Goal: Task Accomplishment & Management: Manage account settings

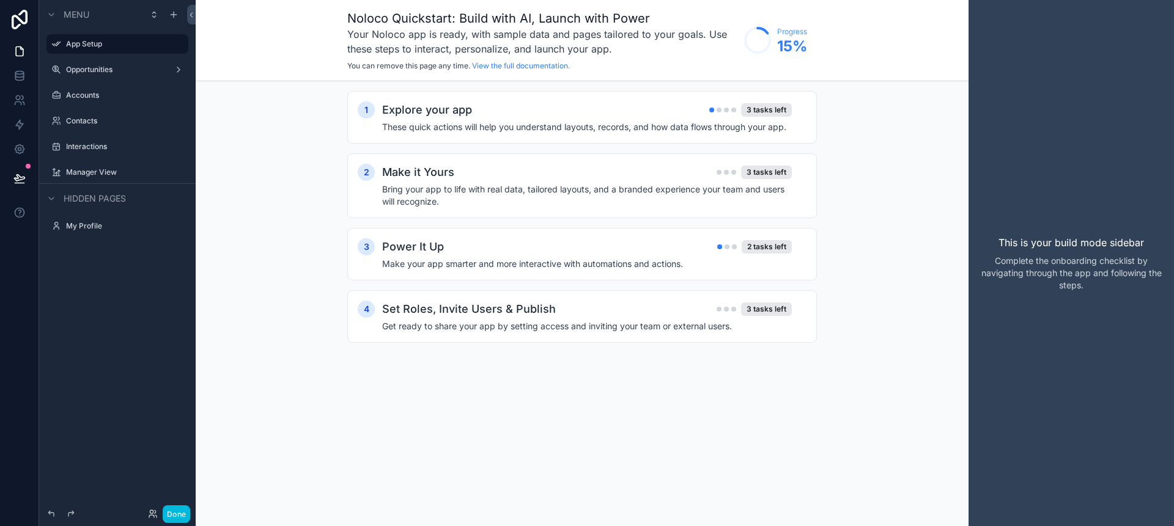
click at [592, 105] on div "Explore your app 3 tasks left" at bounding box center [587, 109] width 410 height 17
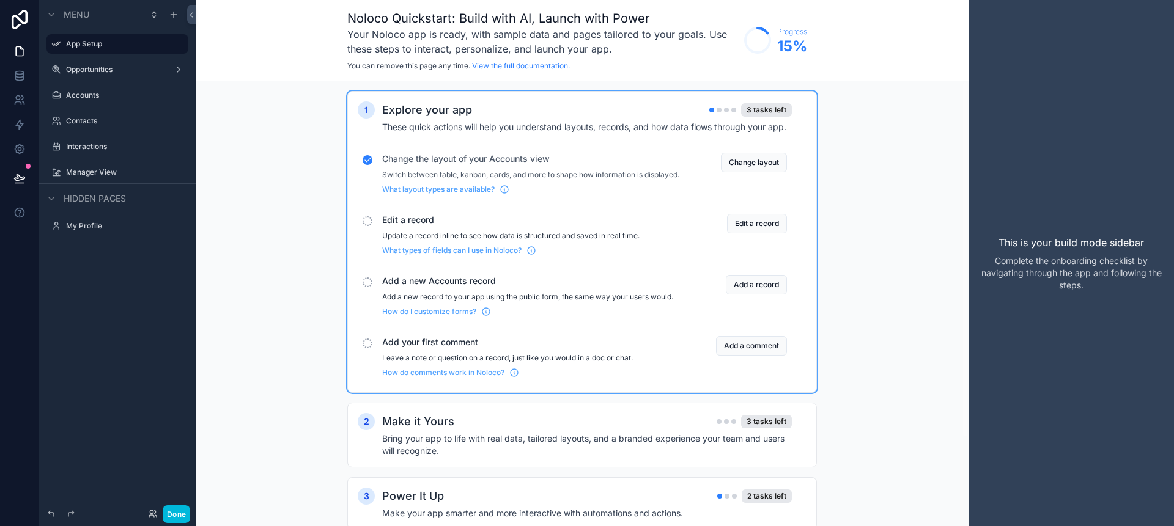
click at [730, 161] on button "Change layout" at bounding box center [754, 163] width 66 height 20
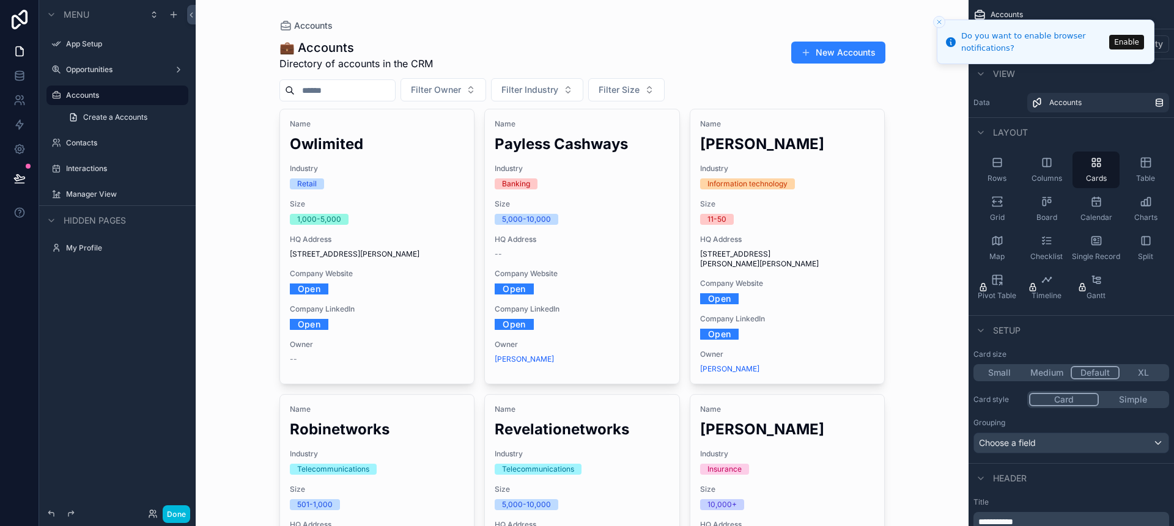
click at [937, 20] on icon "Close toast" at bounding box center [938, 21] width 7 height 7
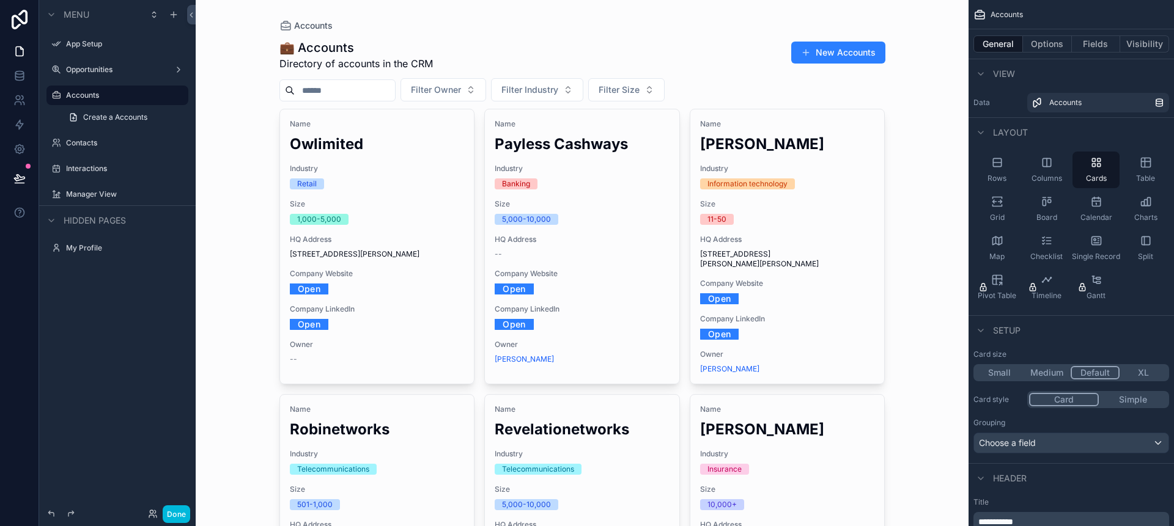
click at [54, 39] on icon "scrollable content" at bounding box center [56, 44] width 10 height 10
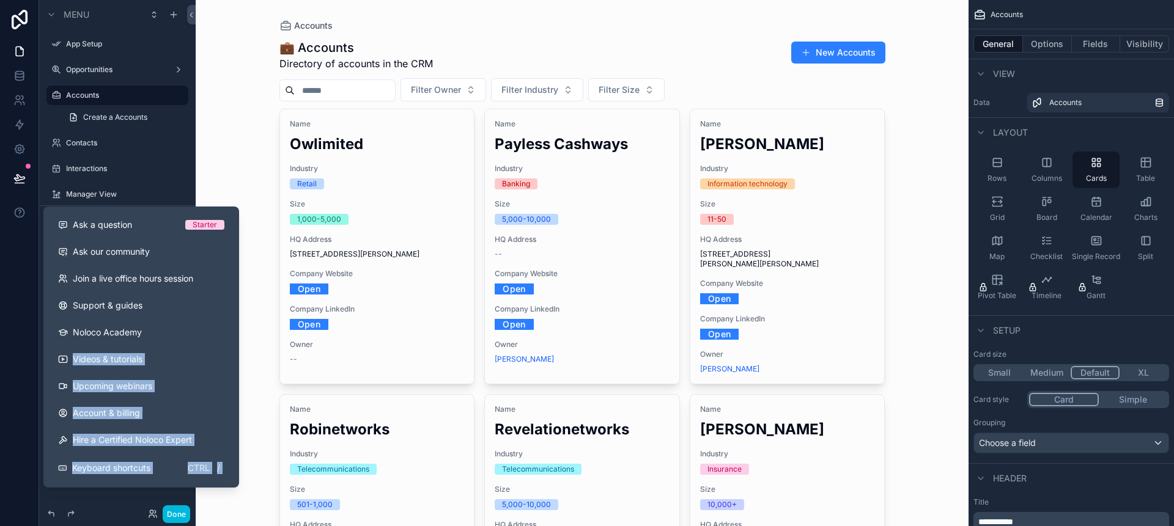
drag, startPoint x: 43, startPoint y: 353, endPoint x: 0, endPoint y: 353, distance: 43.4
click at [0, 353] on div "Ask a question Starter Ask our community Join a live office hours session Suppo…" at bounding box center [587, 263] width 1174 height 526
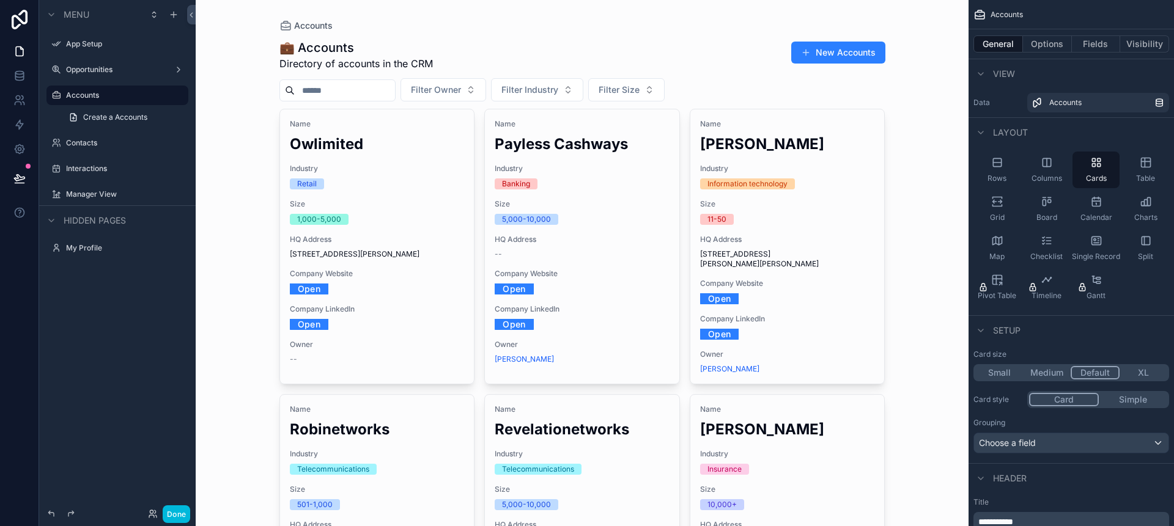
click at [67, 46] on label "App Setup" at bounding box center [123, 44] width 115 height 10
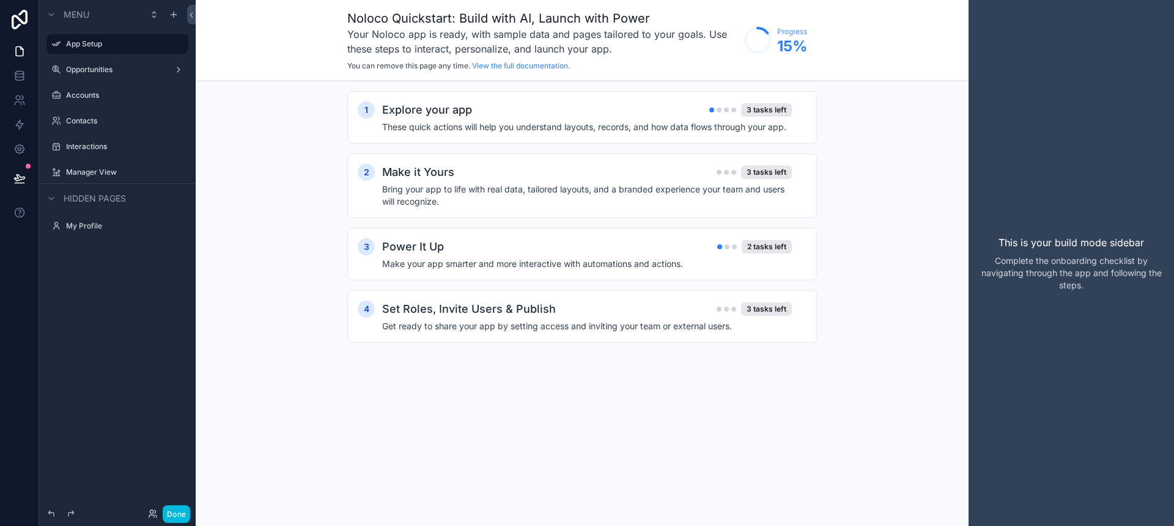
click at [636, 100] on div "1 Explore your app 3 tasks left These quick actions will help you understand la…" at bounding box center [581, 117] width 469 height 53
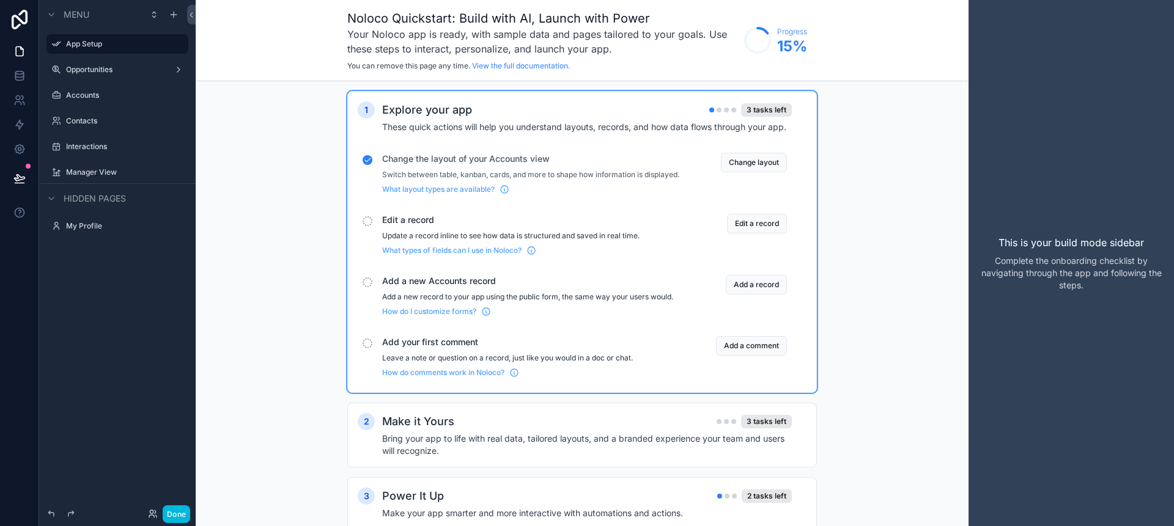
click at [732, 234] on button "Edit a record" at bounding box center [757, 224] width 60 height 20
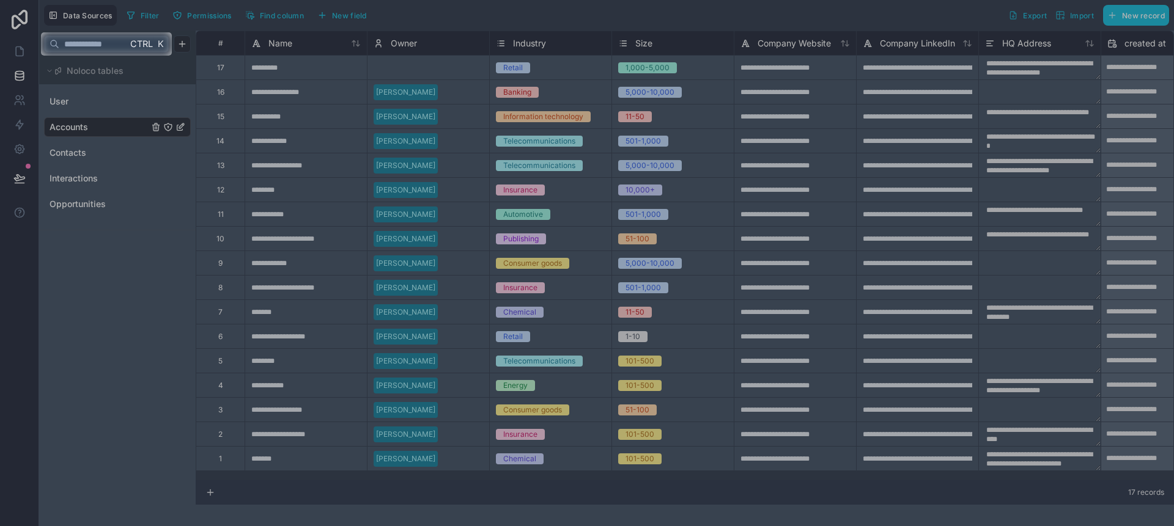
click at [64, 38] on input "text" at bounding box center [93, 44] width 68 height 22
type input "*"
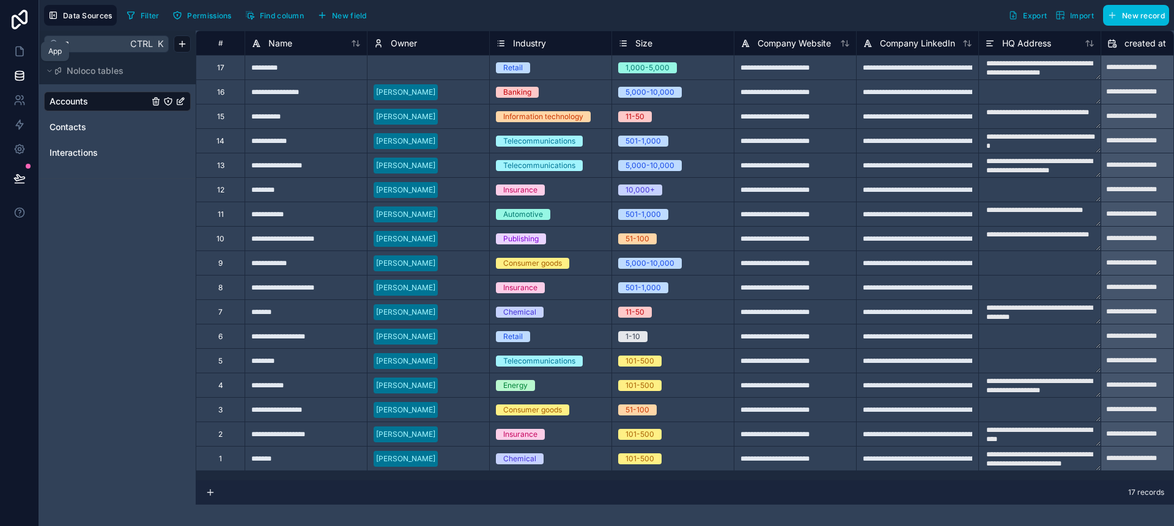
click at [19, 51] on icon at bounding box center [19, 51] width 12 height 12
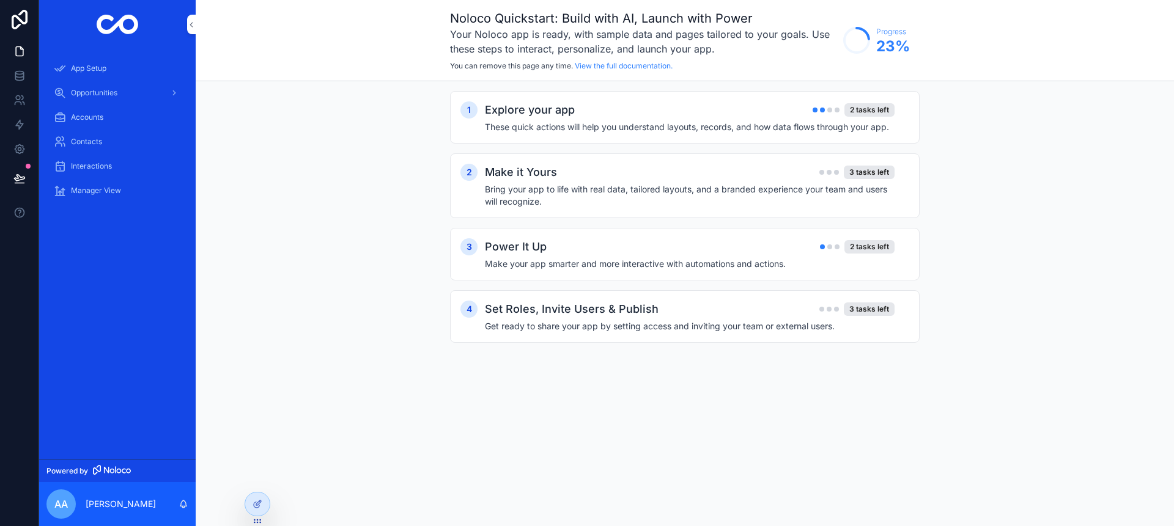
click at [762, 109] on div "Explore your app 2 tasks left" at bounding box center [690, 109] width 410 height 17
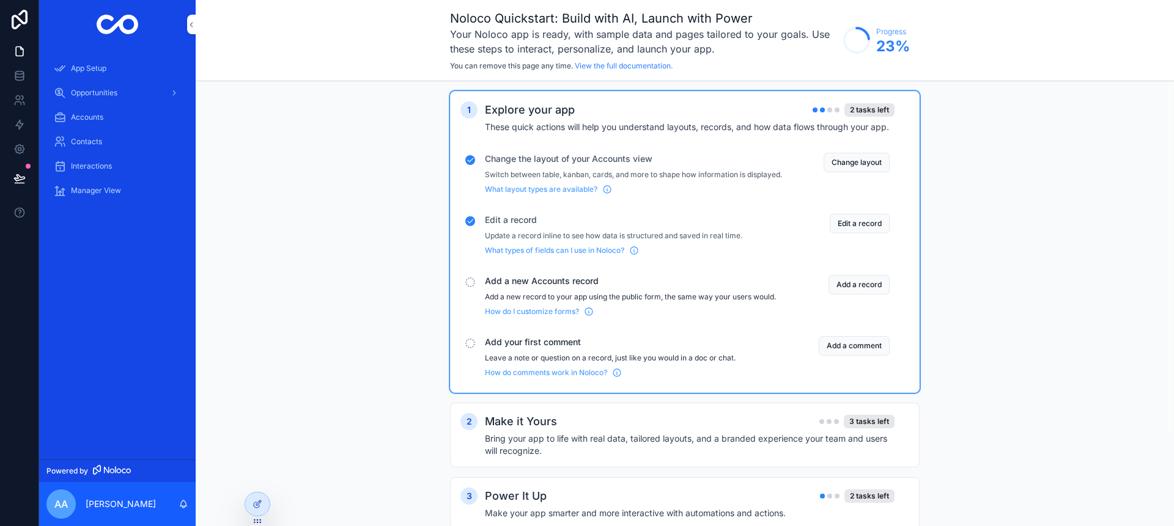
click at [839, 289] on button "Add a record" at bounding box center [858, 285] width 61 height 20
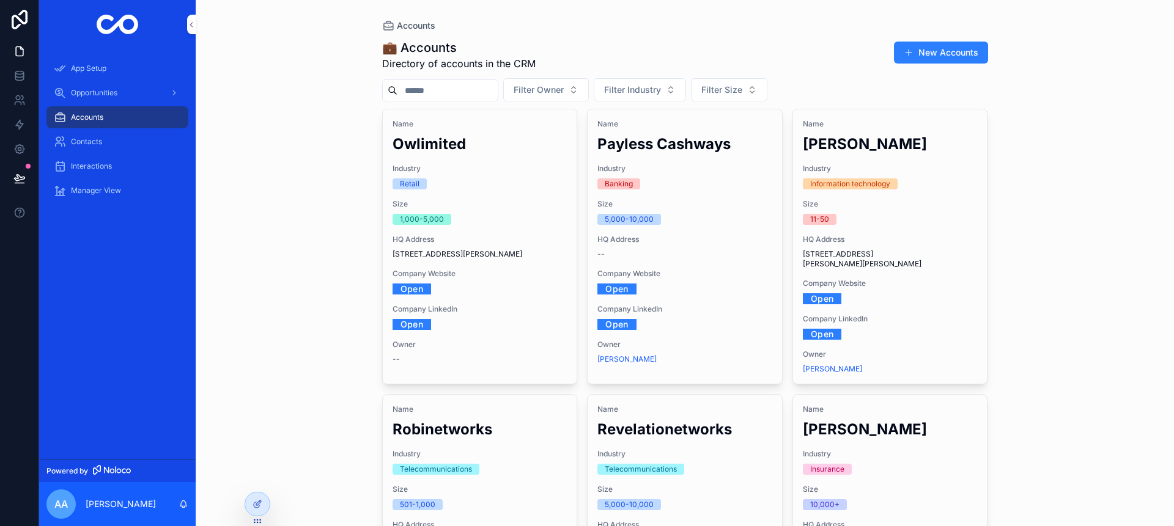
click at [909, 47] on button "New Accounts" at bounding box center [941, 53] width 94 height 22
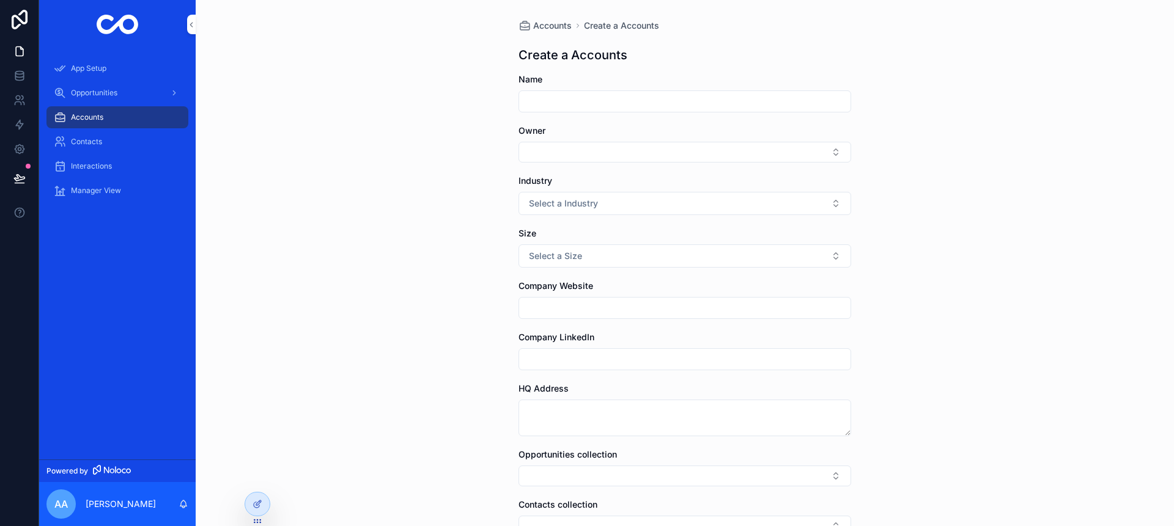
click at [728, 103] on input "scrollable content" at bounding box center [684, 101] width 331 height 17
click at [17, 57] on icon at bounding box center [19, 51] width 12 height 12
click at [12, 83] on link at bounding box center [19, 76] width 39 height 24
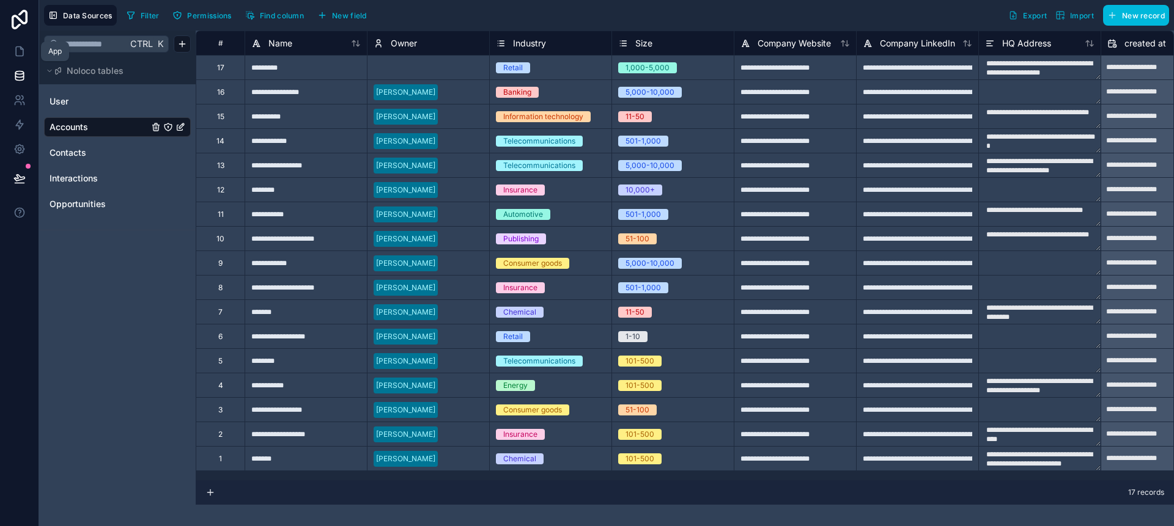
click at [21, 53] on icon at bounding box center [19, 51] width 12 height 12
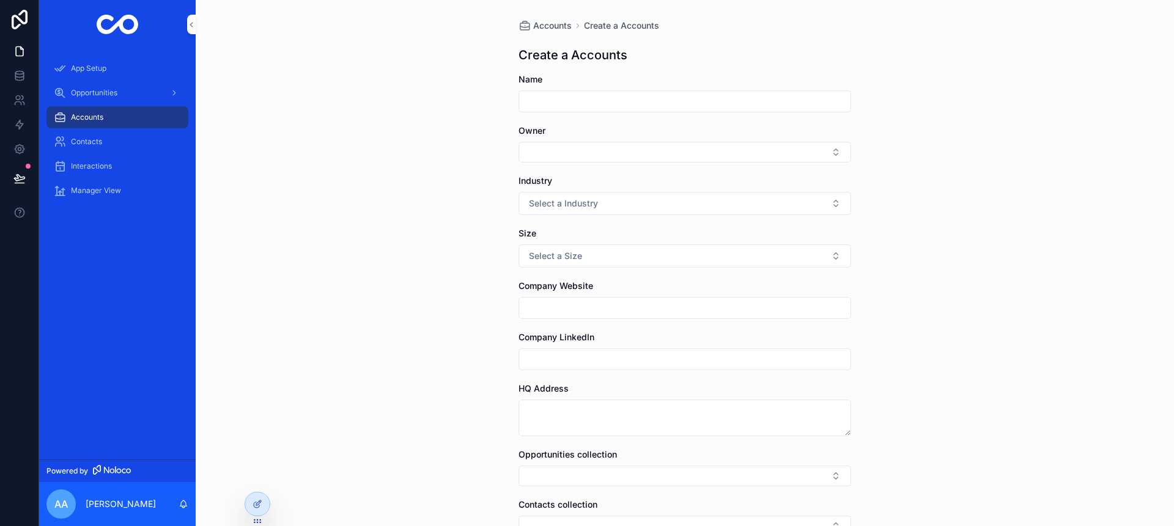
click at [59, 72] on icon "scrollable content" at bounding box center [60, 68] width 12 height 12
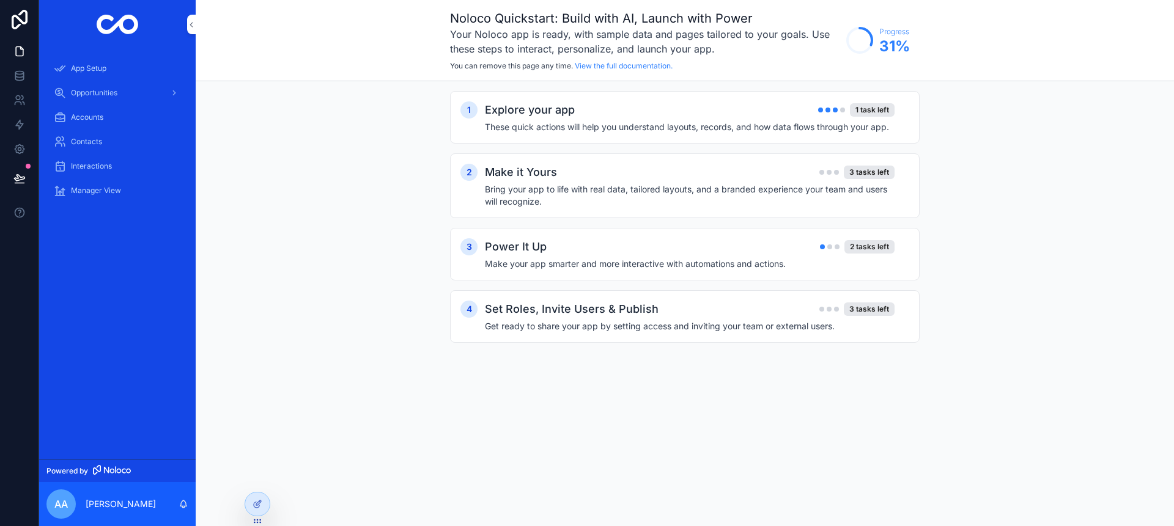
click at [771, 121] on h4 "These quick actions will help you understand layouts, records, and how data flo…" at bounding box center [690, 127] width 410 height 12
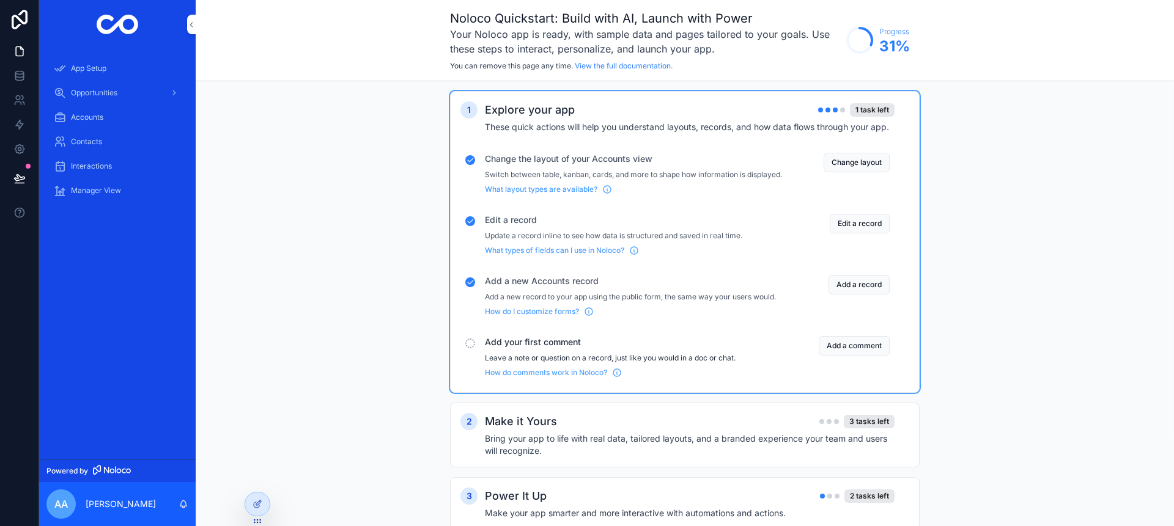
click at [692, 362] on div "Add your first comment Leave a note or question on a record, just like you woul…" at bounding box center [633, 357] width 297 height 42
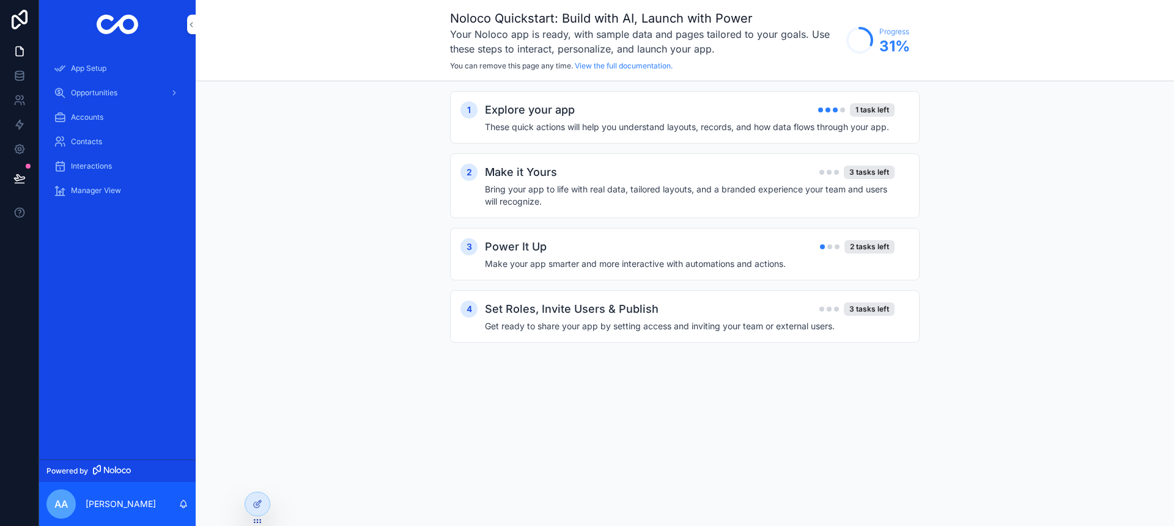
click at [752, 114] on div "Explore your app 1 task left" at bounding box center [690, 109] width 410 height 17
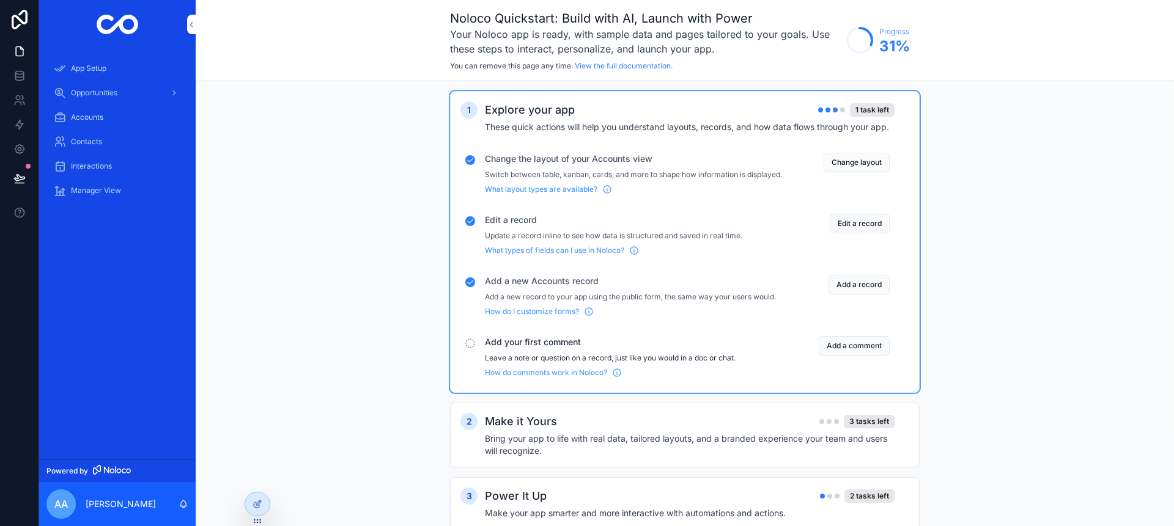
click at [825, 356] on button "Add a comment" at bounding box center [853, 346] width 71 height 20
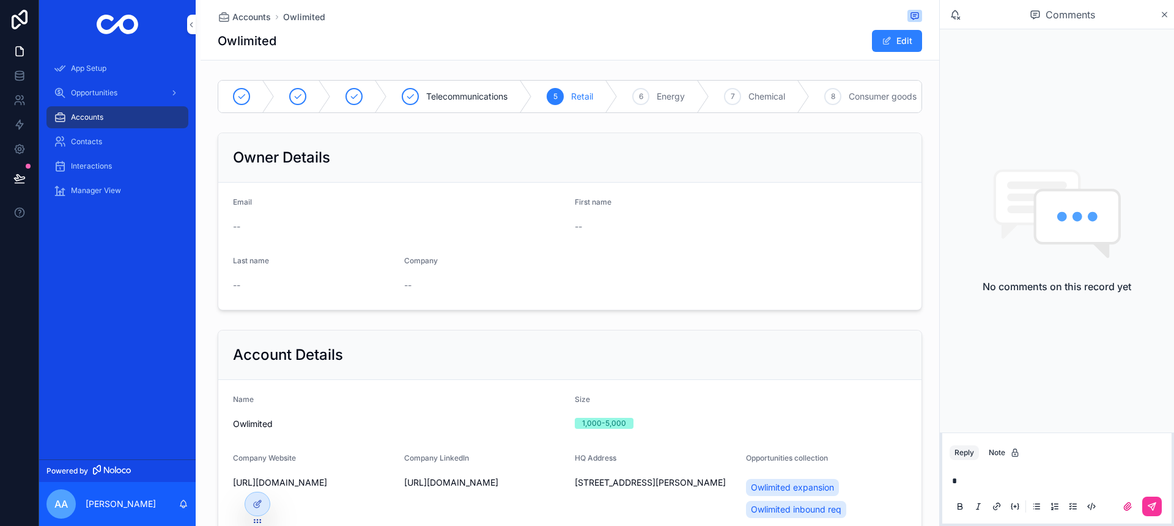
click at [56, 62] on icon "scrollable content" at bounding box center [60, 68] width 12 height 12
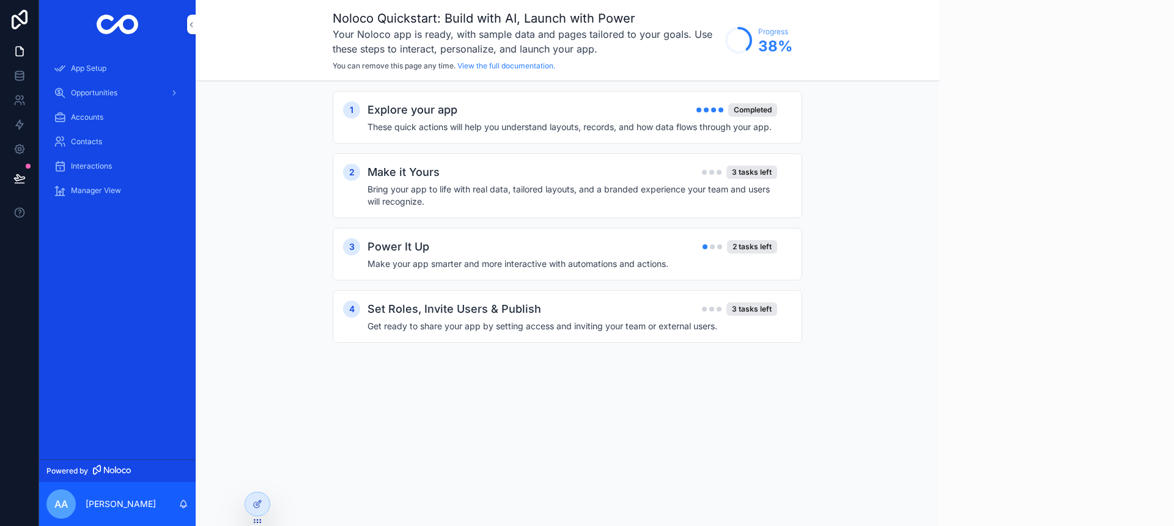
click at [617, 170] on div "Make it Yours 3 tasks left" at bounding box center [572, 172] width 410 height 17
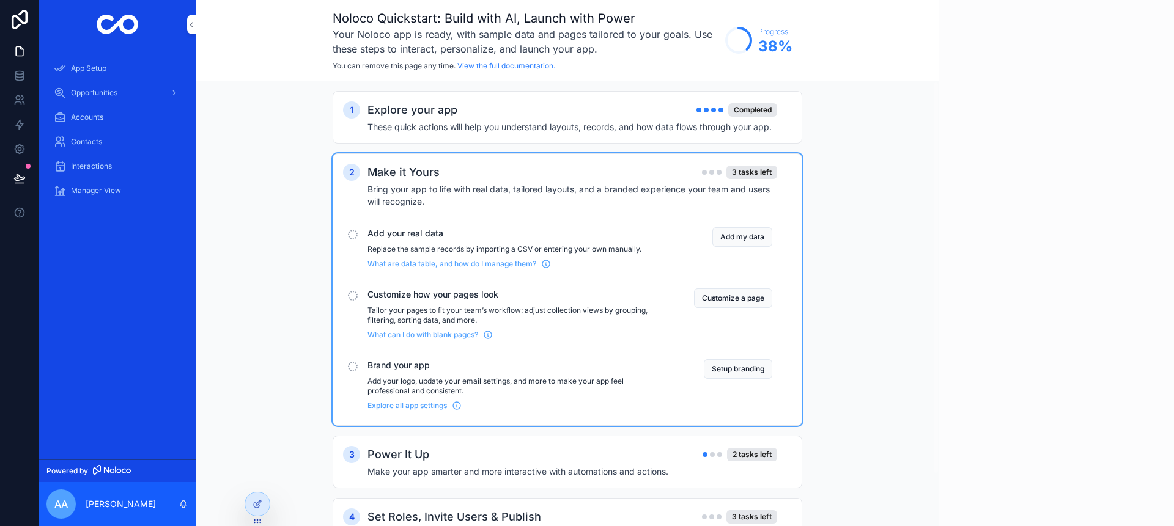
click at [718, 241] on button "Add my data" at bounding box center [742, 237] width 60 height 20
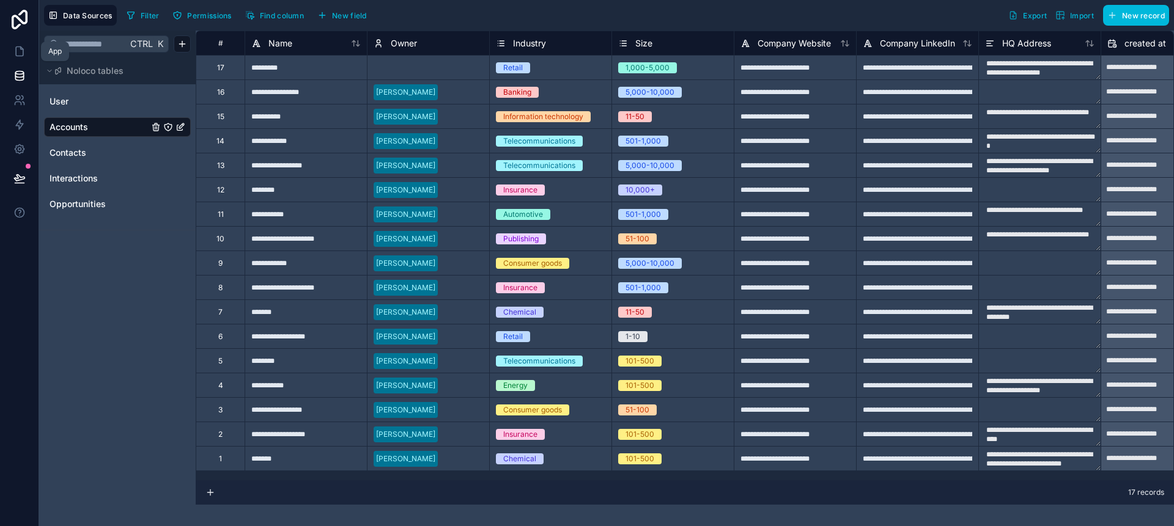
click at [10, 51] on link at bounding box center [19, 51] width 39 height 24
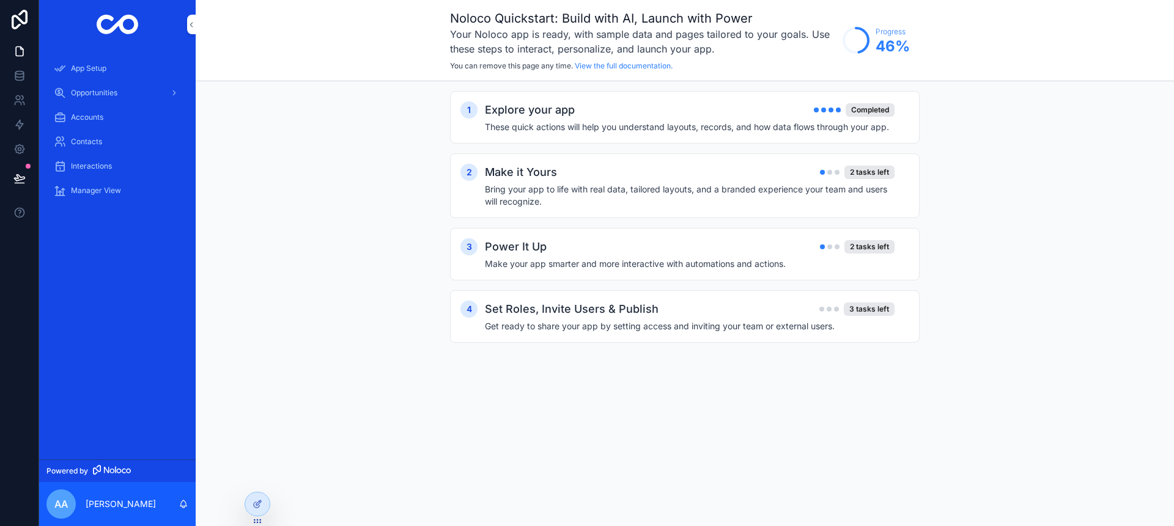
click at [741, 167] on div "Make it Yours 2 tasks left" at bounding box center [690, 172] width 410 height 17
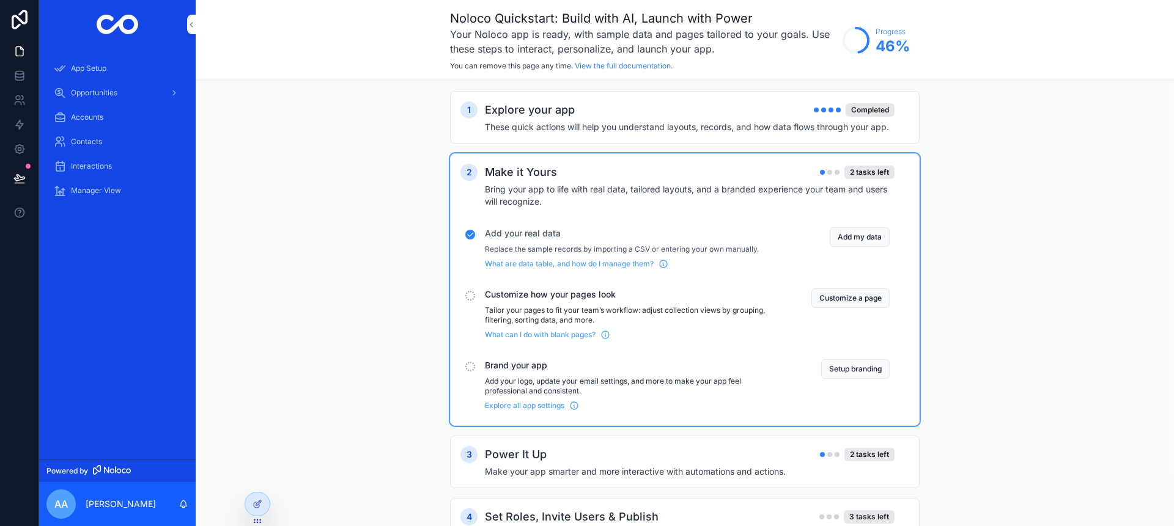
click at [819, 297] on button "Customize a page" at bounding box center [850, 299] width 78 height 20
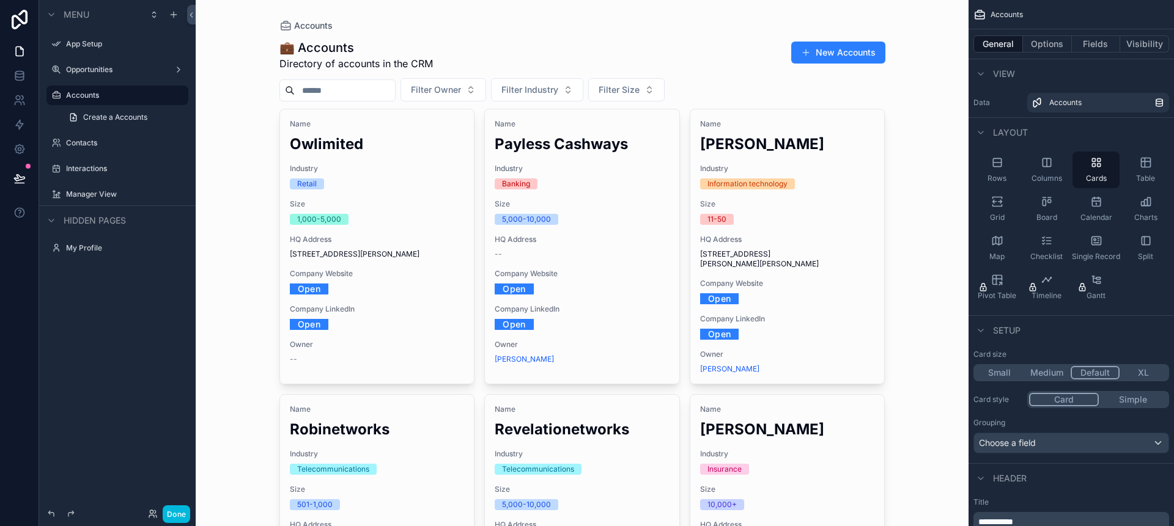
click at [1128, 166] on div "Table" at bounding box center [1145, 170] width 47 height 37
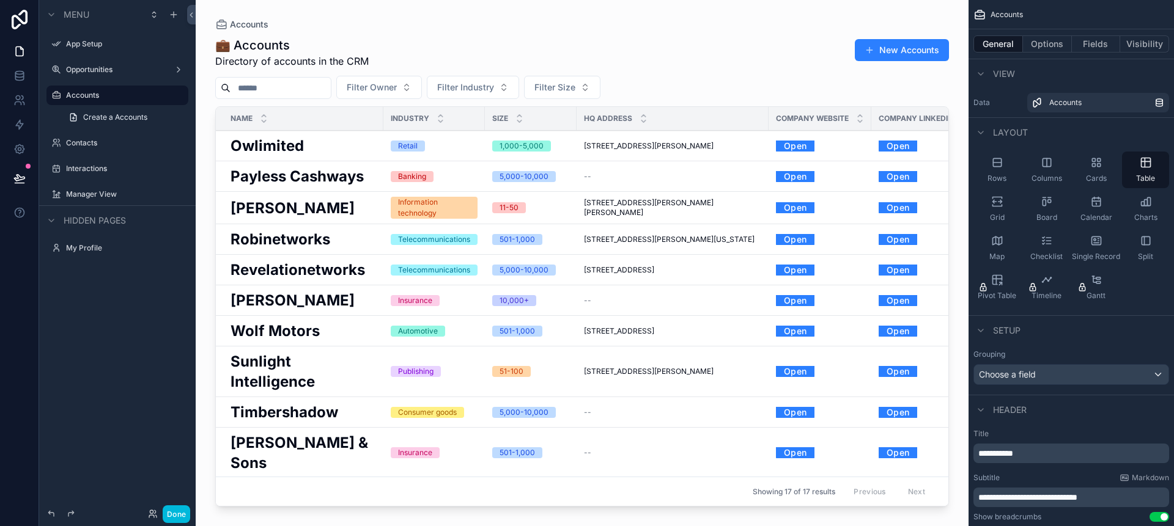
click at [1148, 213] on span "Charts" at bounding box center [1145, 218] width 23 height 10
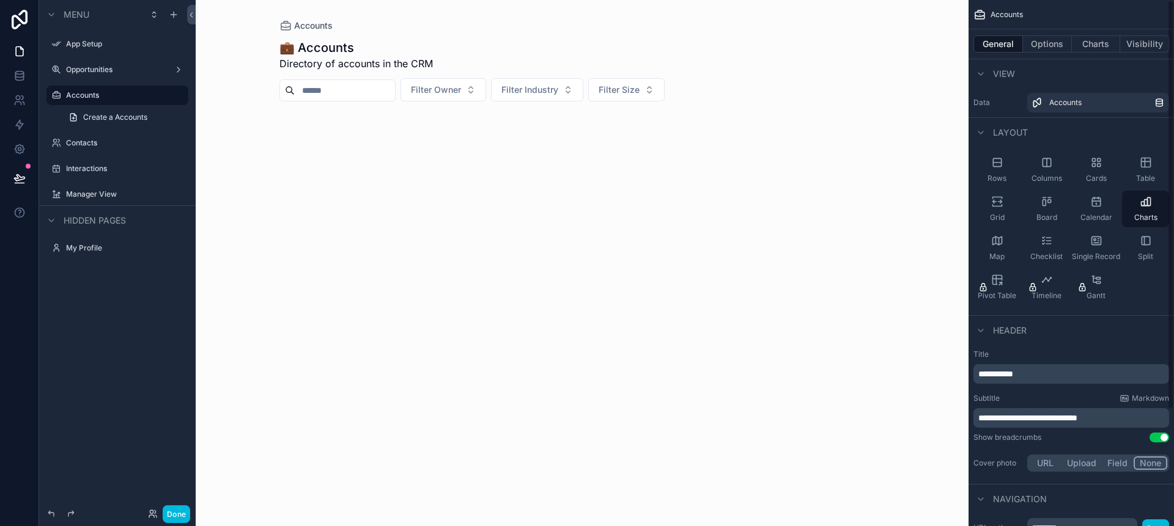
click at [998, 250] on div "Map" at bounding box center [996, 248] width 47 height 37
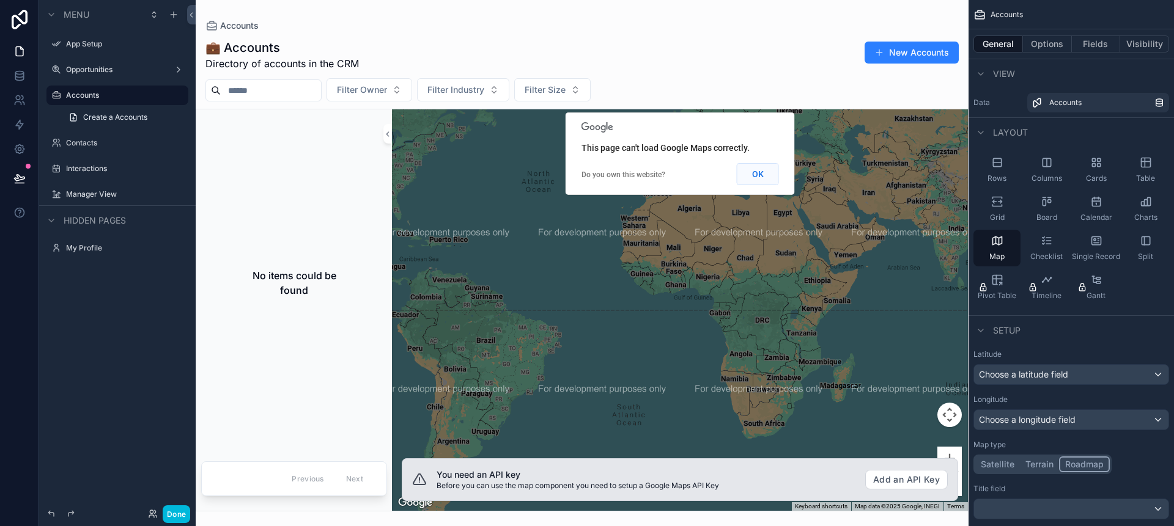
click at [757, 183] on button "OK" at bounding box center [758, 174] width 42 height 22
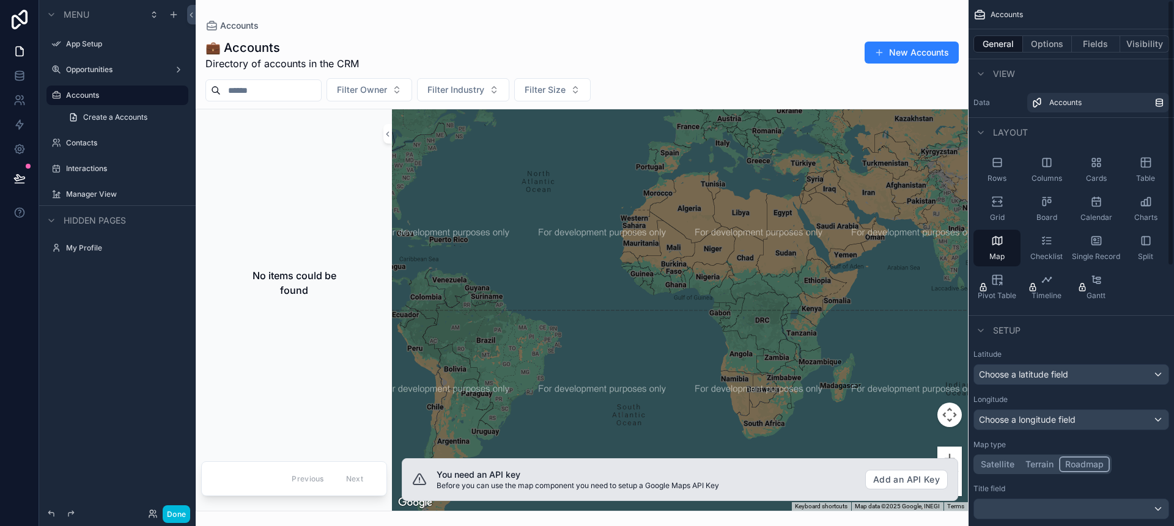
click at [985, 207] on div "Grid" at bounding box center [996, 209] width 47 height 37
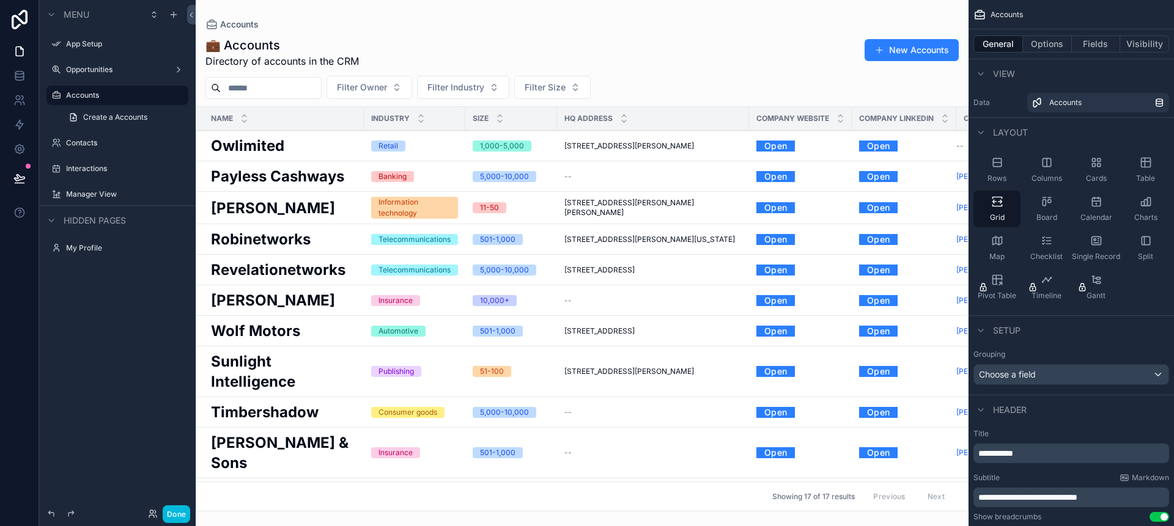
click at [1145, 169] on div "Table" at bounding box center [1145, 170] width 47 height 37
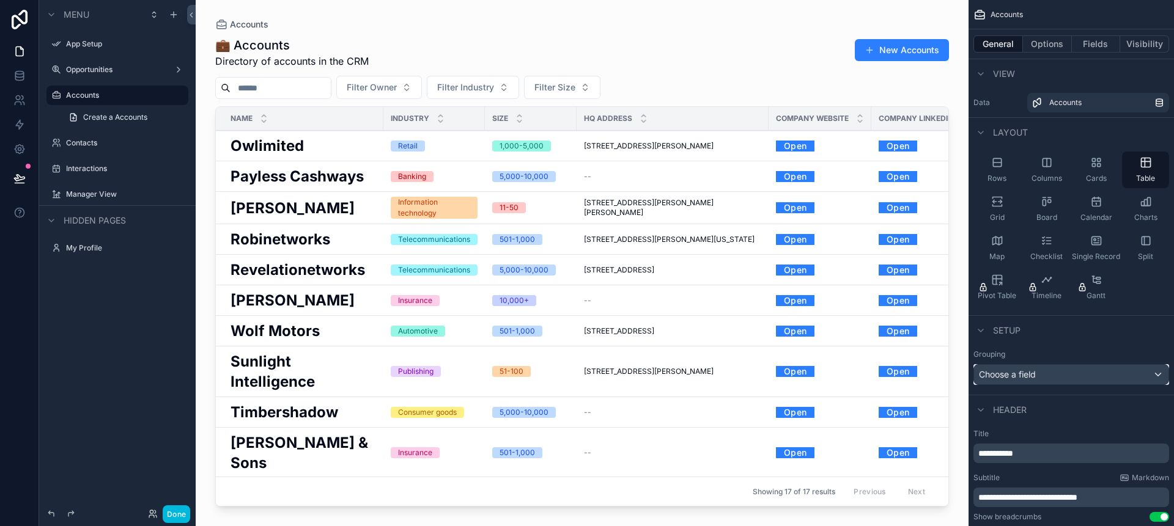
click at [1105, 378] on div "Choose a field" at bounding box center [1071, 375] width 194 height 20
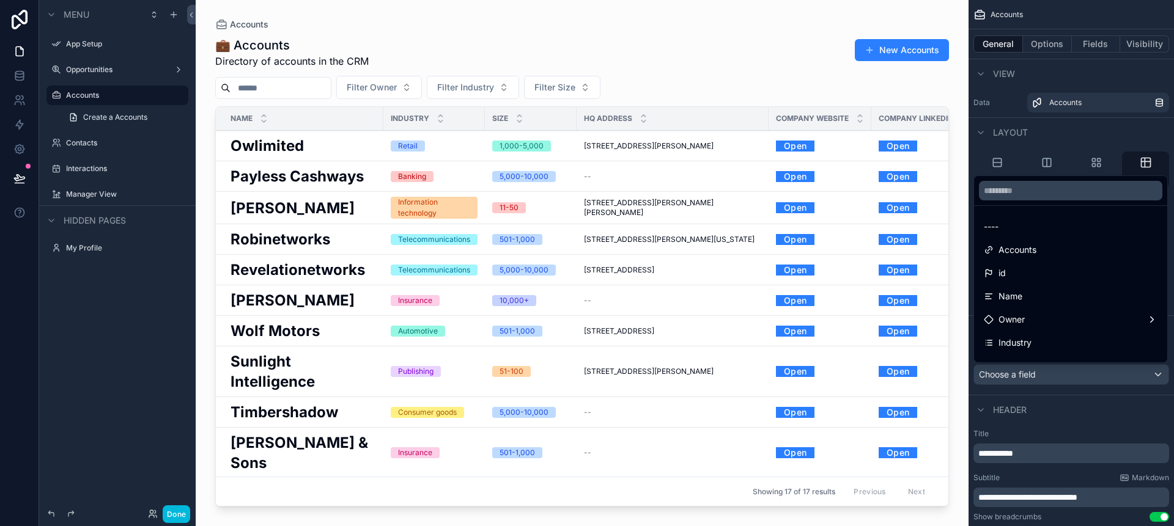
click at [1105, 378] on div "scrollable content" at bounding box center [587, 263] width 1174 height 526
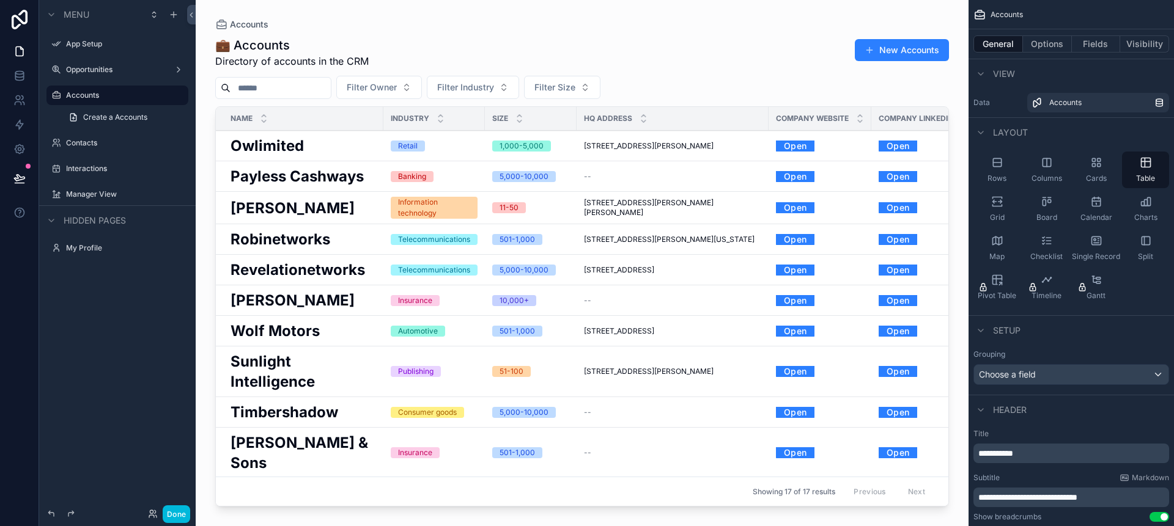
click at [64, 45] on div "App Setup" at bounding box center [117, 44] width 137 height 20
click at [144, 46] on label "App Setup" at bounding box center [123, 44] width 115 height 10
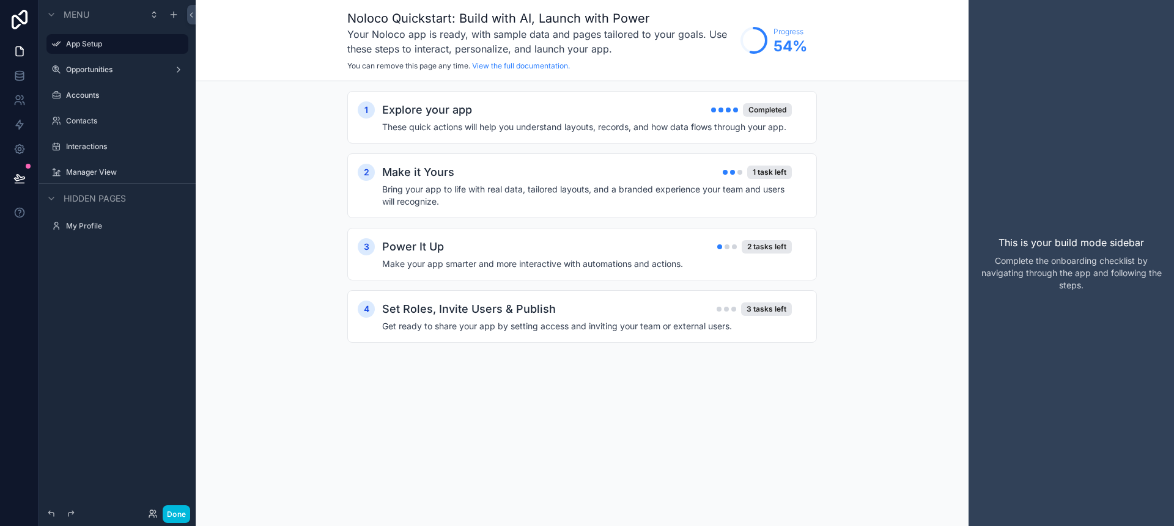
click at [701, 164] on div "Make it Yours 1 task left" at bounding box center [587, 172] width 410 height 17
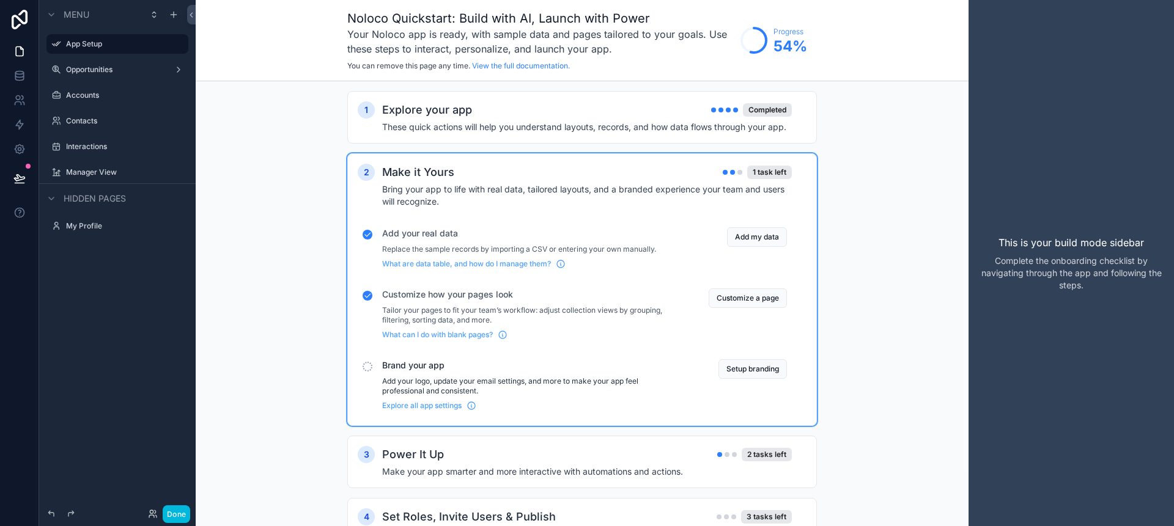
click at [734, 368] on button "Setup branding" at bounding box center [752, 369] width 68 height 20
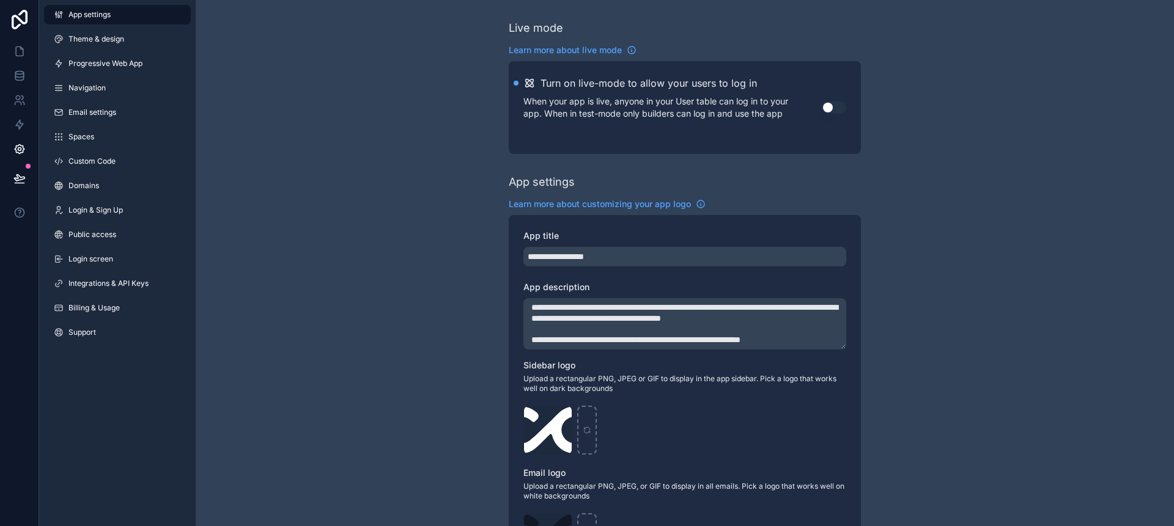
click at [60, 41] on icon at bounding box center [59, 39] width 10 height 10
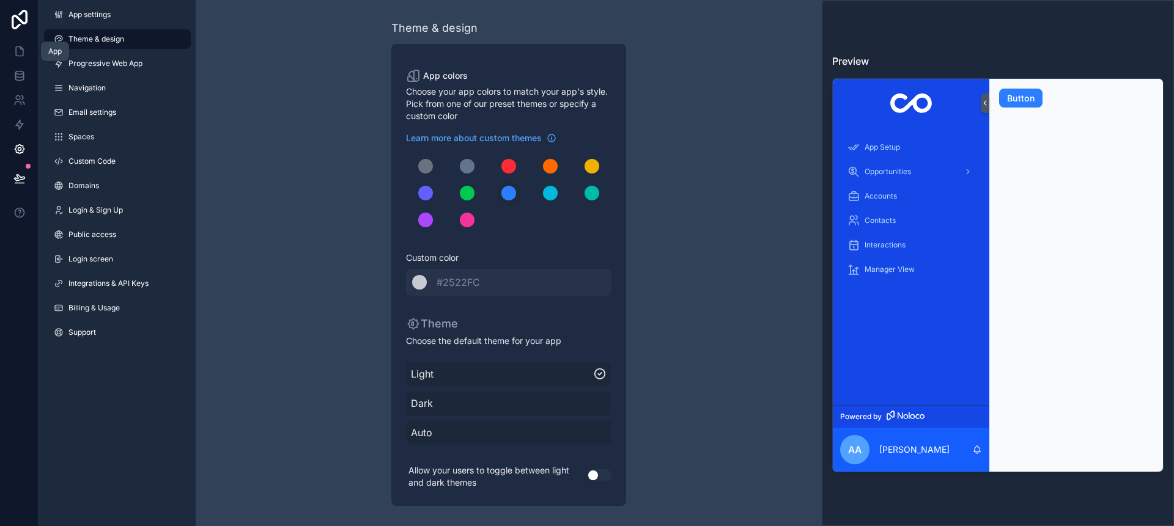
click at [11, 52] on link at bounding box center [19, 51] width 39 height 24
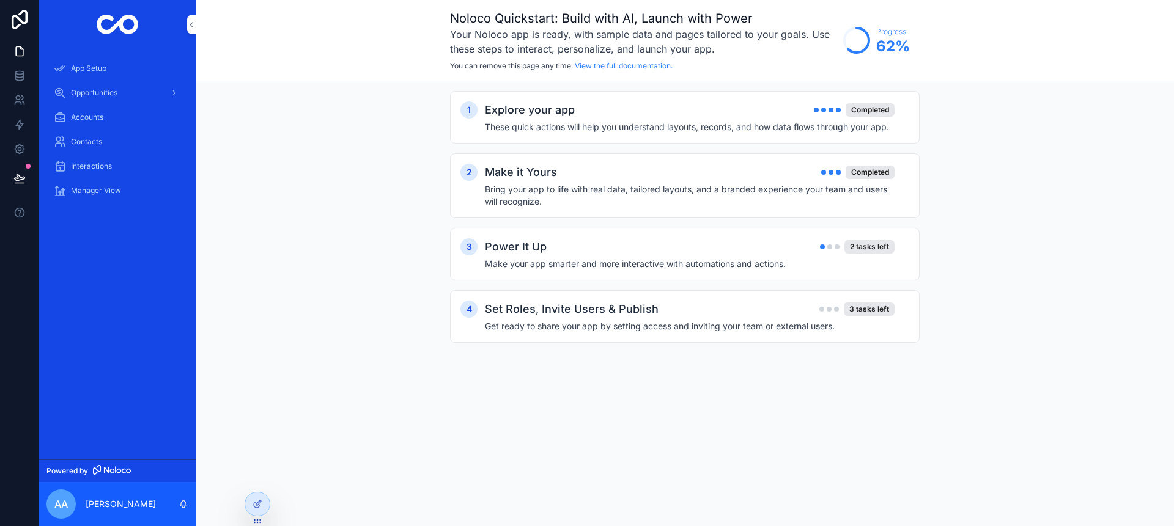
click at [756, 252] on div "Power It Up 2 tasks left" at bounding box center [690, 246] width 410 height 17
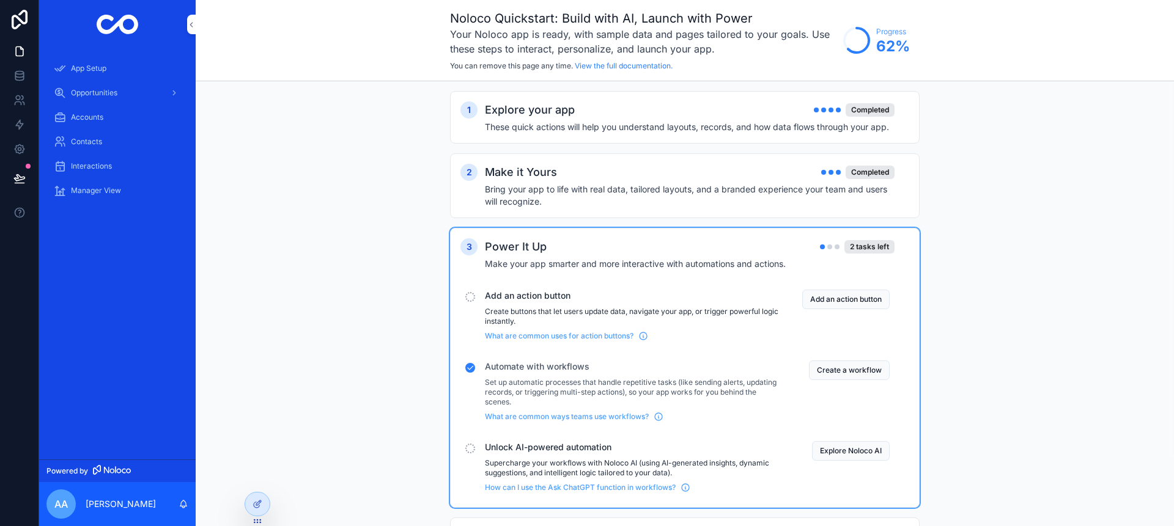
click at [816, 304] on button "Add an action button" at bounding box center [845, 300] width 87 height 20
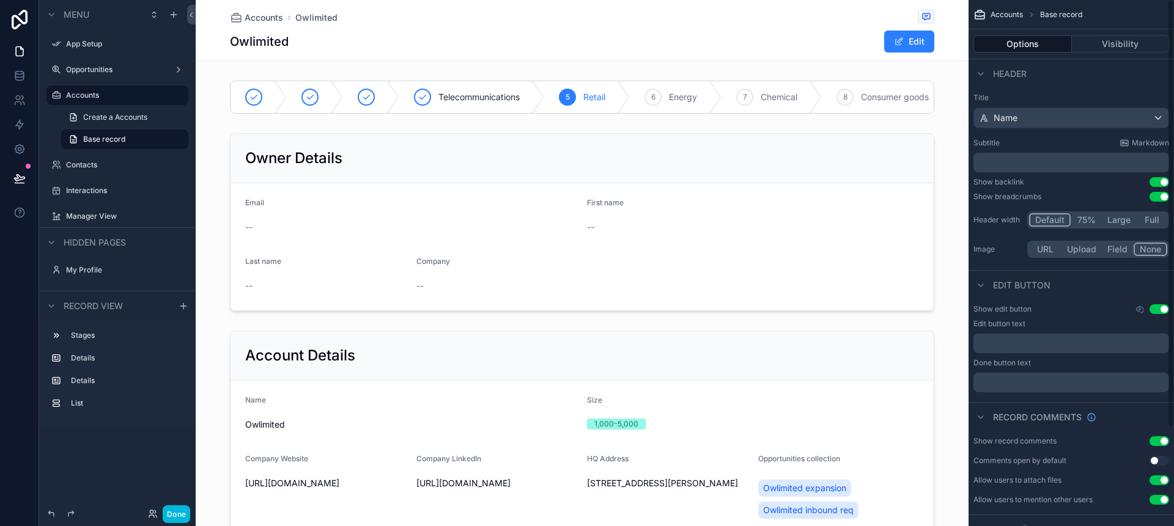
click at [1005, 48] on button "Options" at bounding box center [1022, 43] width 98 height 17
click at [62, 42] on div "scrollable content" at bounding box center [56, 44] width 15 height 15
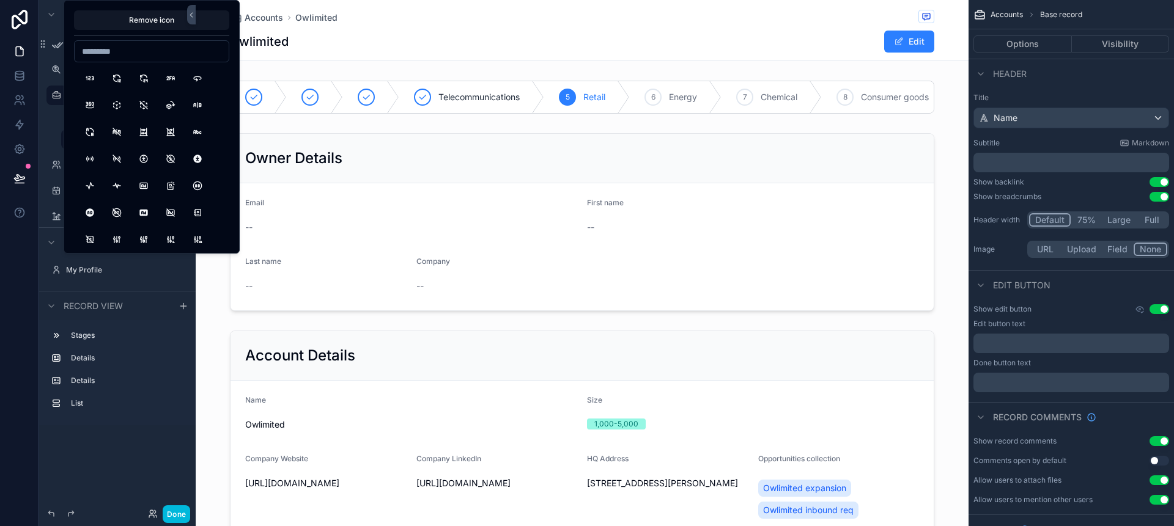
click at [434, 37] on div "Owlimited Edit" at bounding box center [582, 41] width 704 height 23
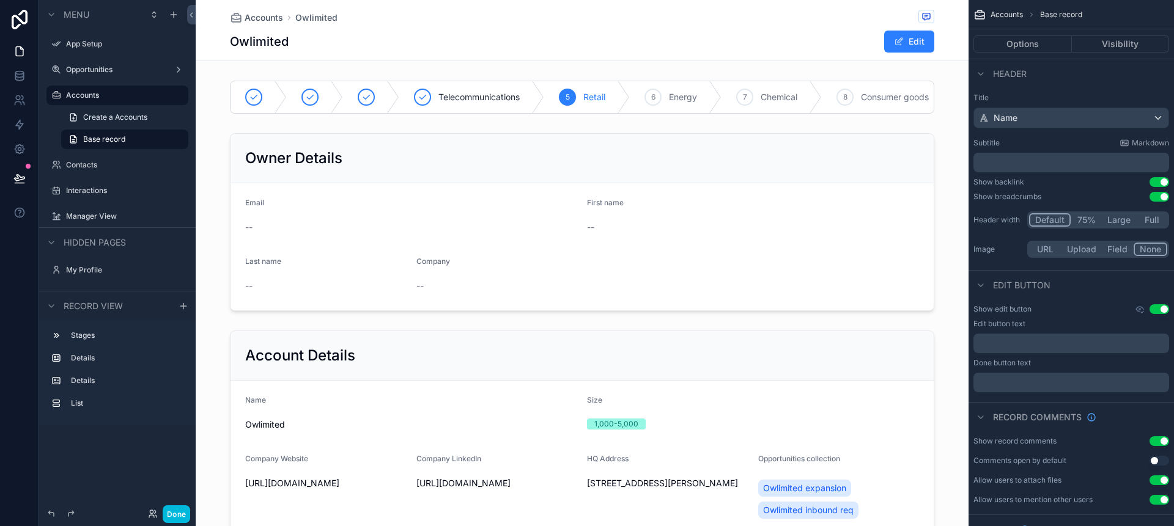
click at [76, 45] on label "App Setup" at bounding box center [123, 44] width 115 height 10
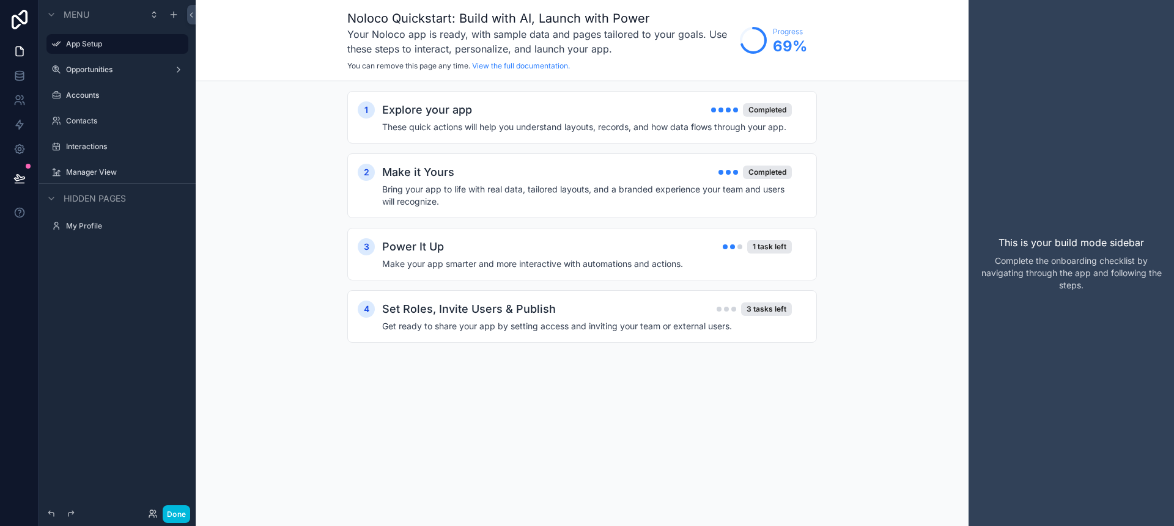
click at [695, 260] on h4 "Make your app smarter and more interactive with automations and actions." at bounding box center [587, 264] width 410 height 12
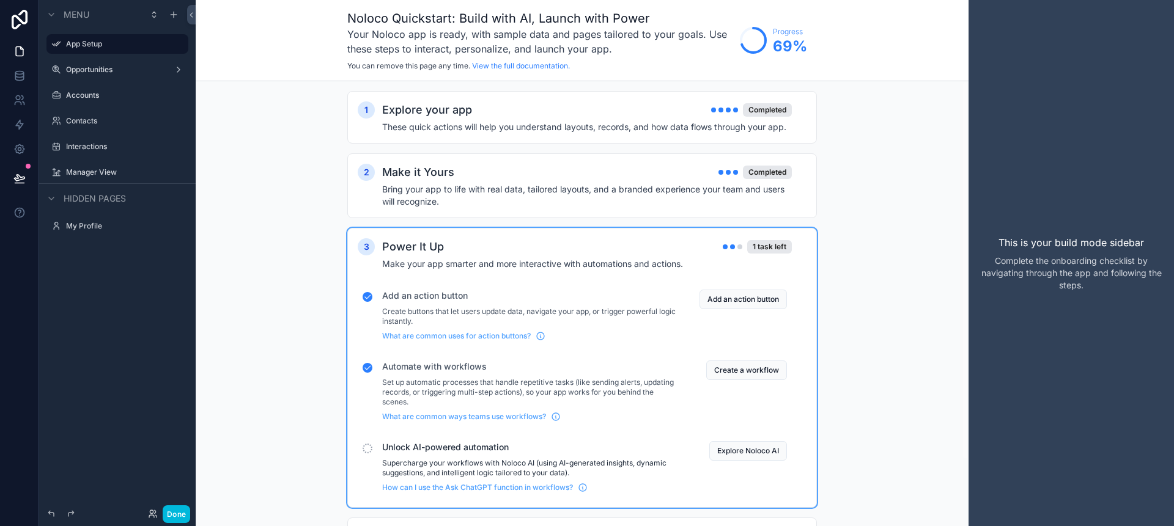
click at [721, 454] on button "Explore Noloco AI" at bounding box center [748, 451] width 78 height 20
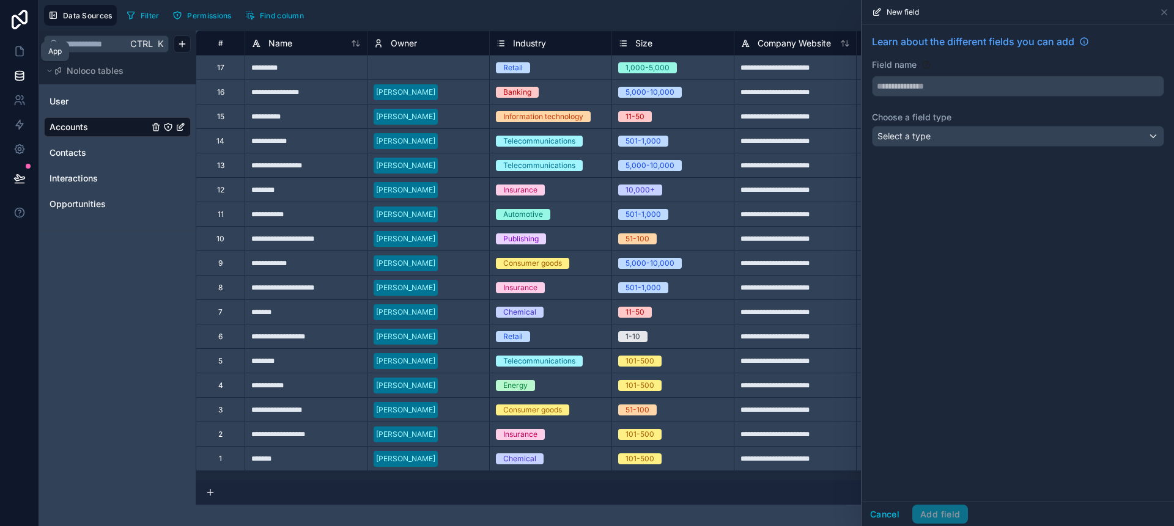
click at [18, 55] on icon at bounding box center [19, 51] width 12 height 12
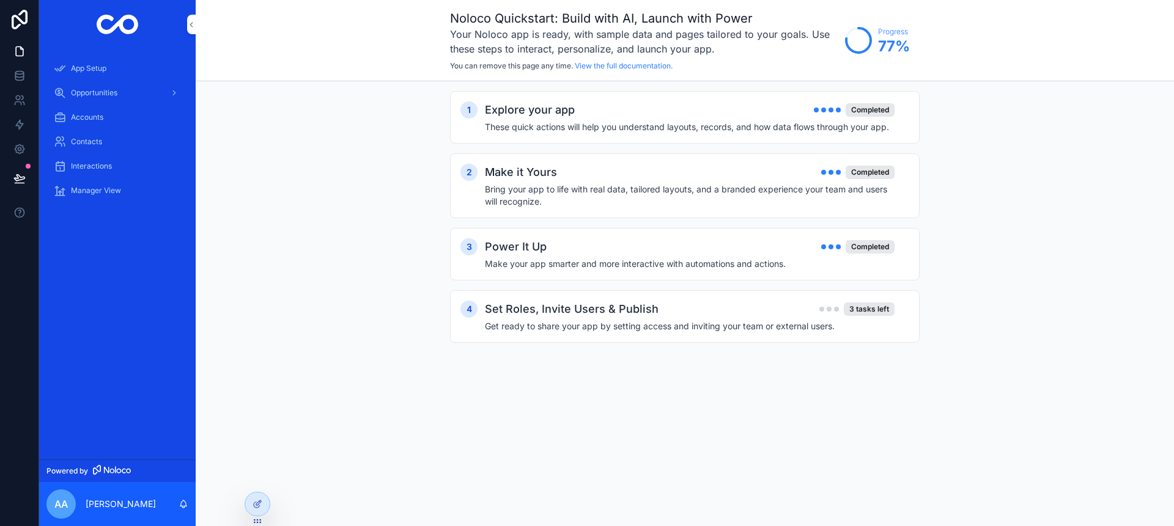
click at [804, 301] on div "Set Roles, Invite Users & Publish 3 tasks left" at bounding box center [690, 309] width 410 height 17
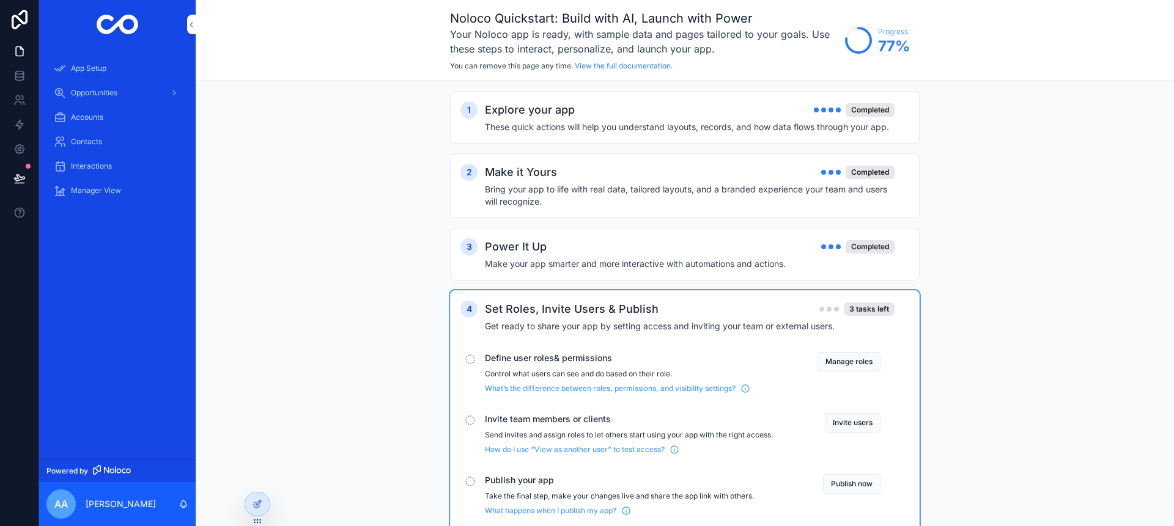
click at [841, 362] on button "Manage roles" at bounding box center [848, 362] width 63 height 20
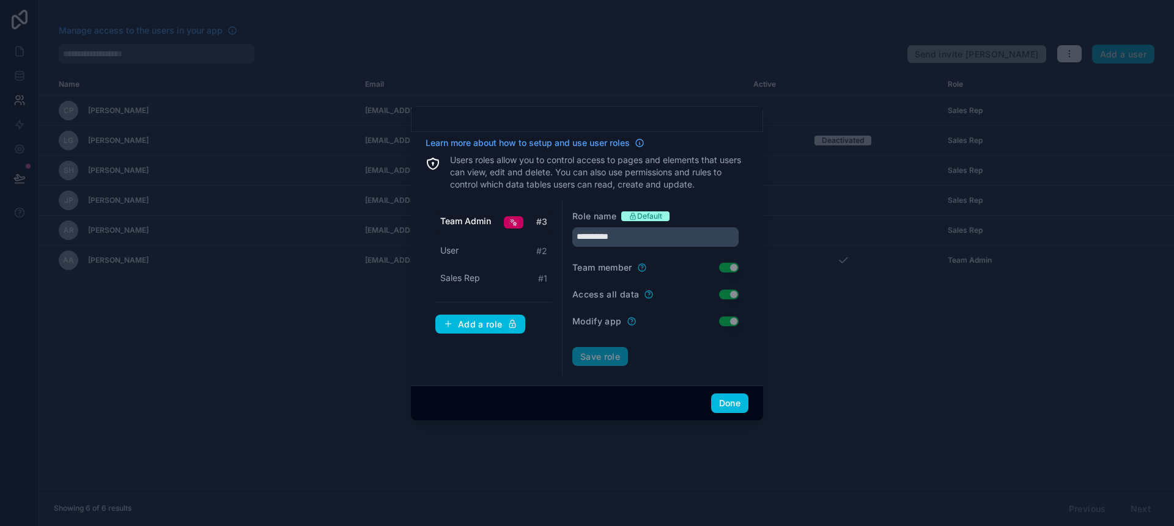
click at [721, 398] on button "Done" at bounding box center [729, 404] width 37 height 20
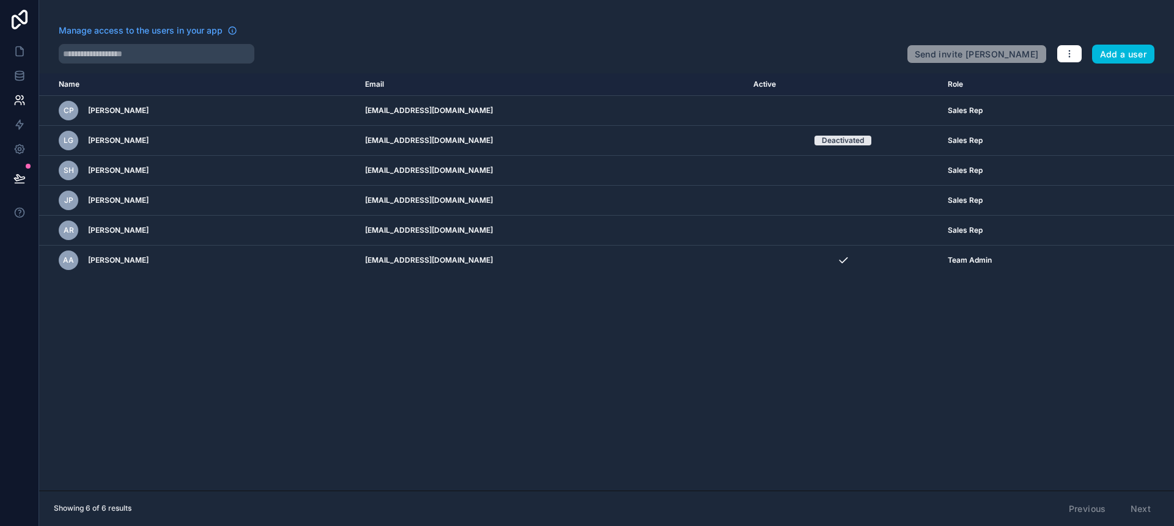
click at [21, 26] on icon at bounding box center [19, 20] width 24 height 20
click at [14, 54] on icon at bounding box center [19, 51] width 12 height 12
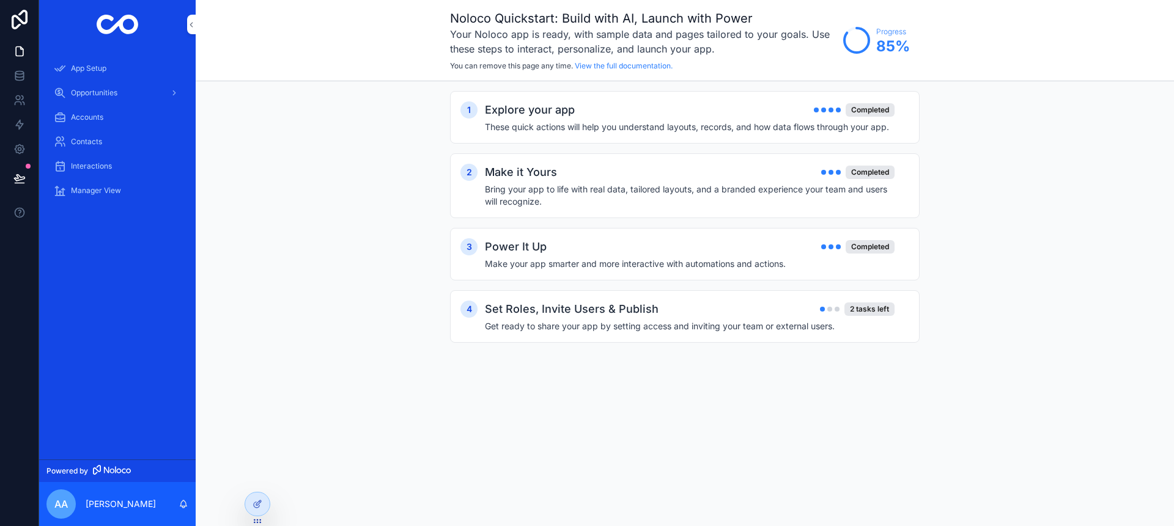
click at [56, 69] on icon "scrollable content" at bounding box center [60, 68] width 12 height 12
click at [699, 244] on div "Power It Up Completed" at bounding box center [690, 246] width 410 height 17
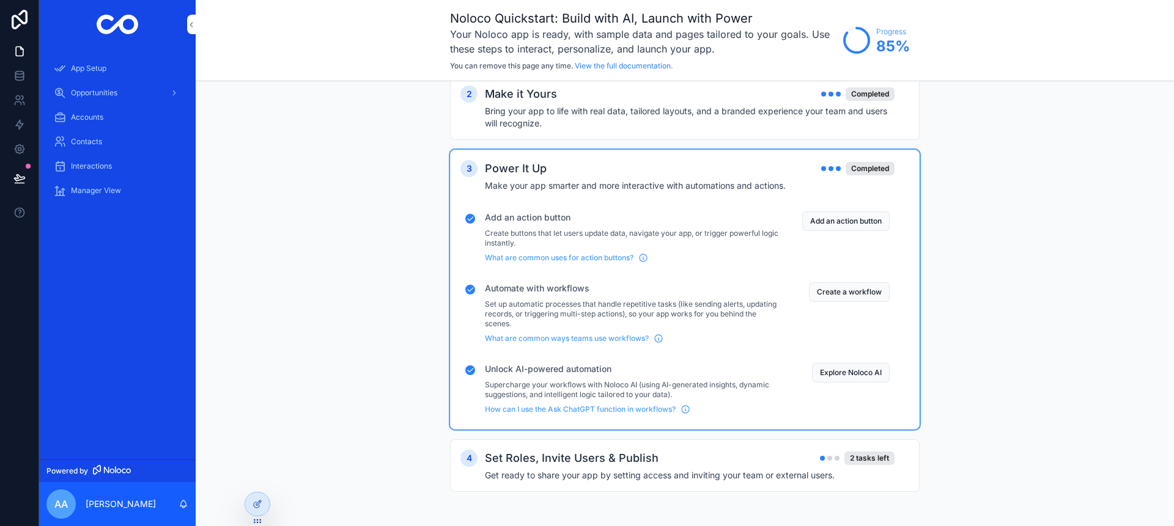
click at [806, 474] on h4 "Get ready to share your app by setting access and inviting your team or externa…" at bounding box center [690, 475] width 410 height 12
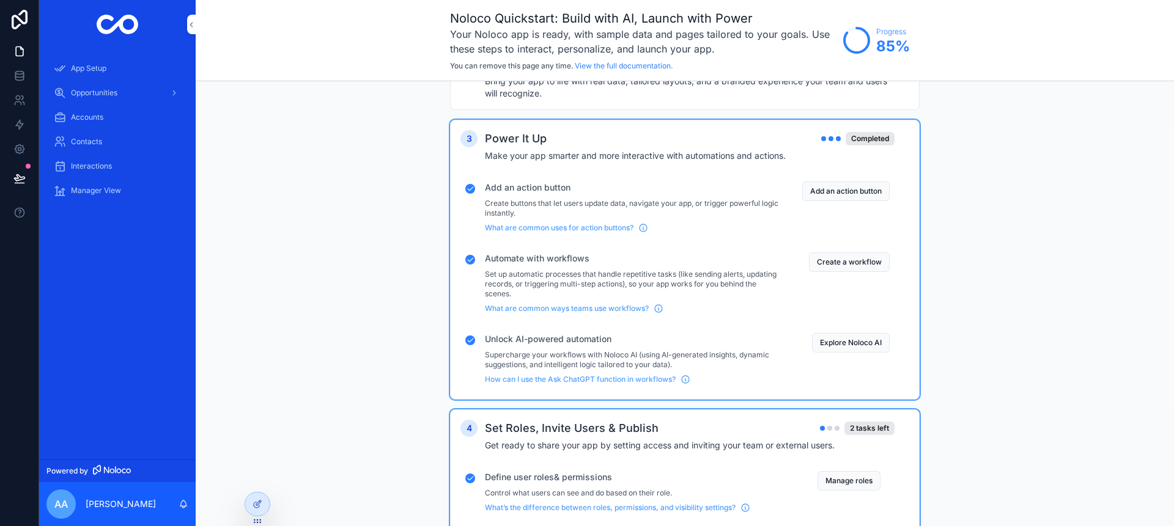
scroll to position [267, 0]
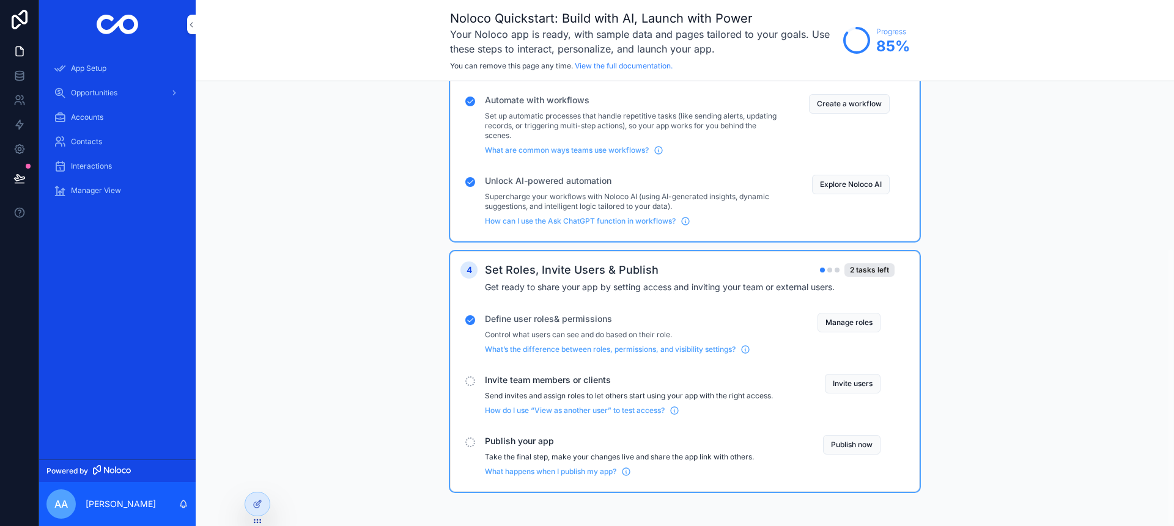
click at [841, 385] on button "Invite users" at bounding box center [853, 384] width 56 height 20
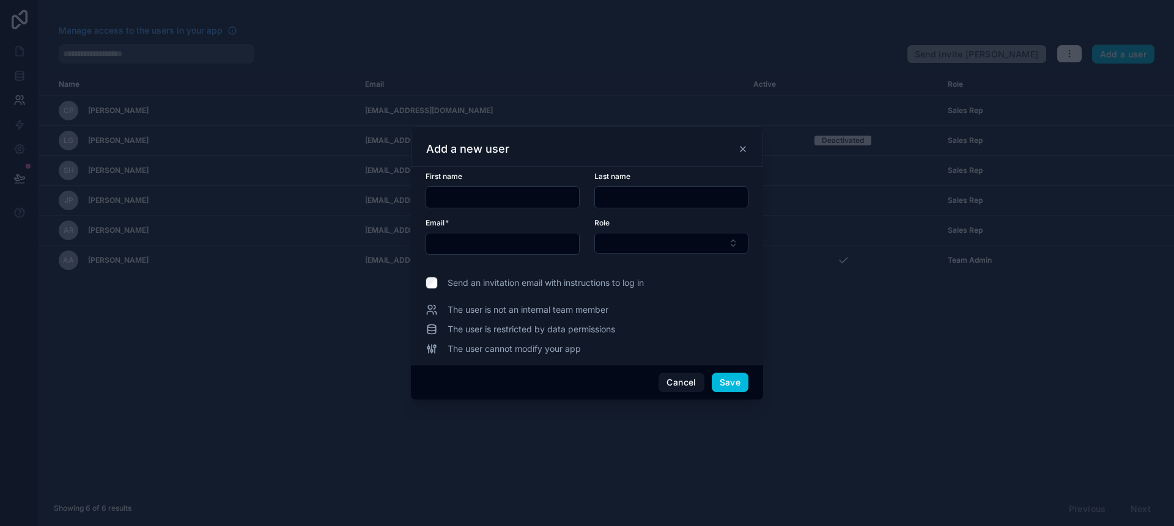
click at [748, 153] on div "Add a new user" at bounding box center [587, 147] width 352 height 40
click at [741, 152] on icon at bounding box center [743, 149] width 10 height 10
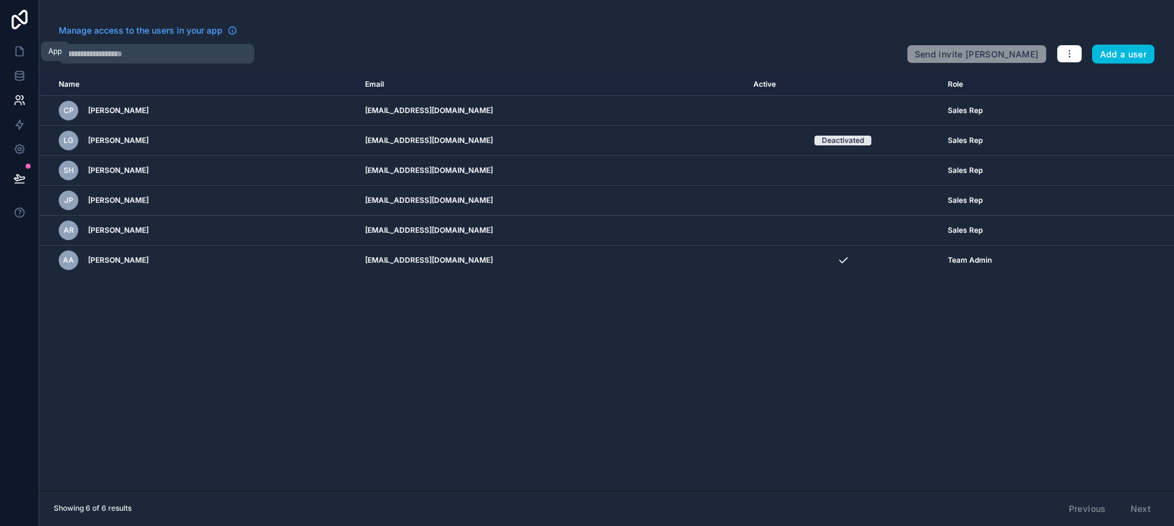
click at [17, 57] on link at bounding box center [19, 51] width 39 height 24
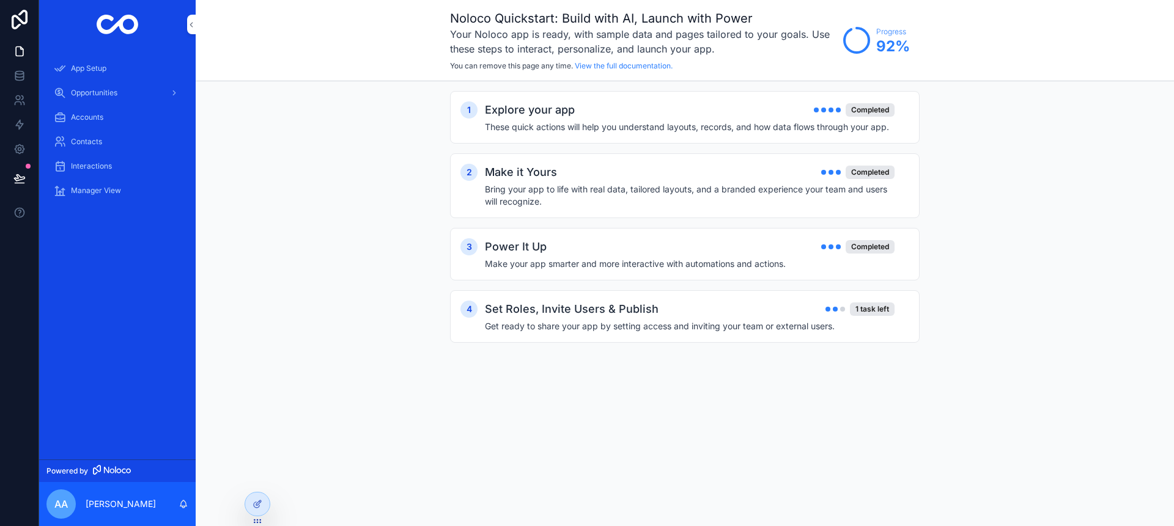
click at [760, 312] on div "Set Roles, Invite Users & Publish 1 task left" at bounding box center [690, 309] width 410 height 17
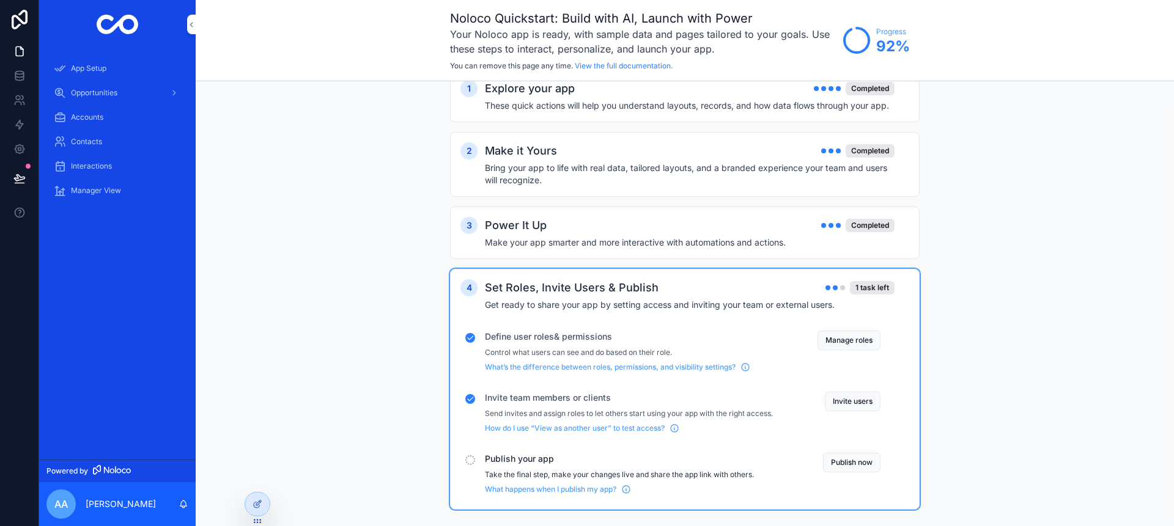
scroll to position [39, 0]
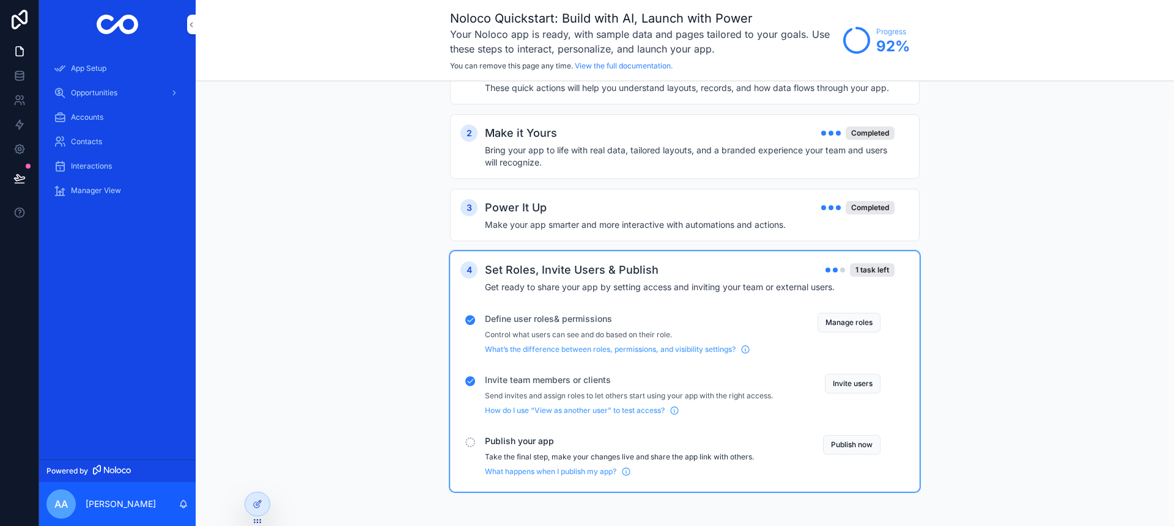
click at [828, 446] on button "Publish now" at bounding box center [851, 445] width 57 height 20
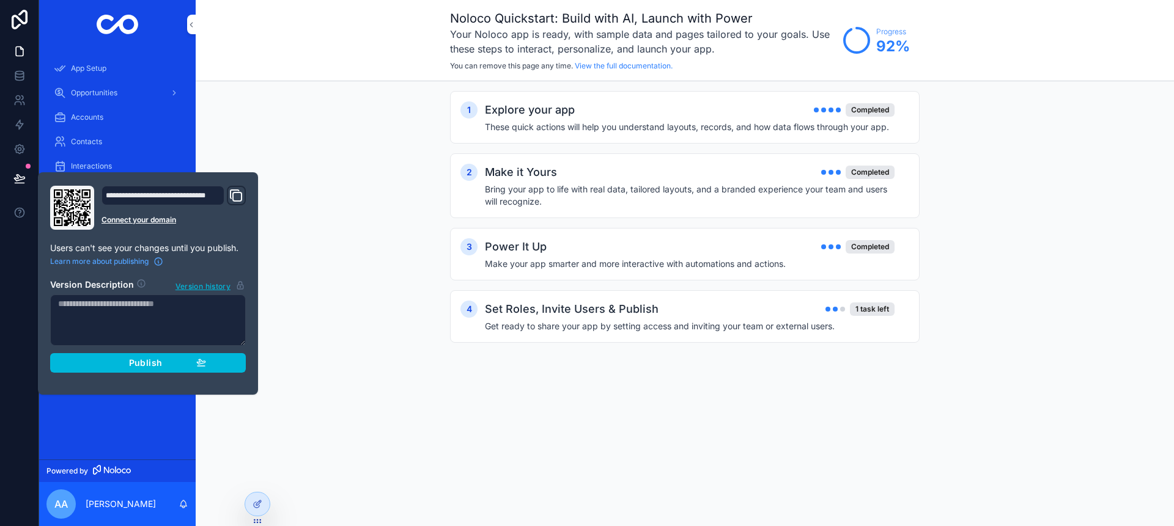
click at [117, 370] on button "Publish" at bounding box center [148, 363] width 196 height 20
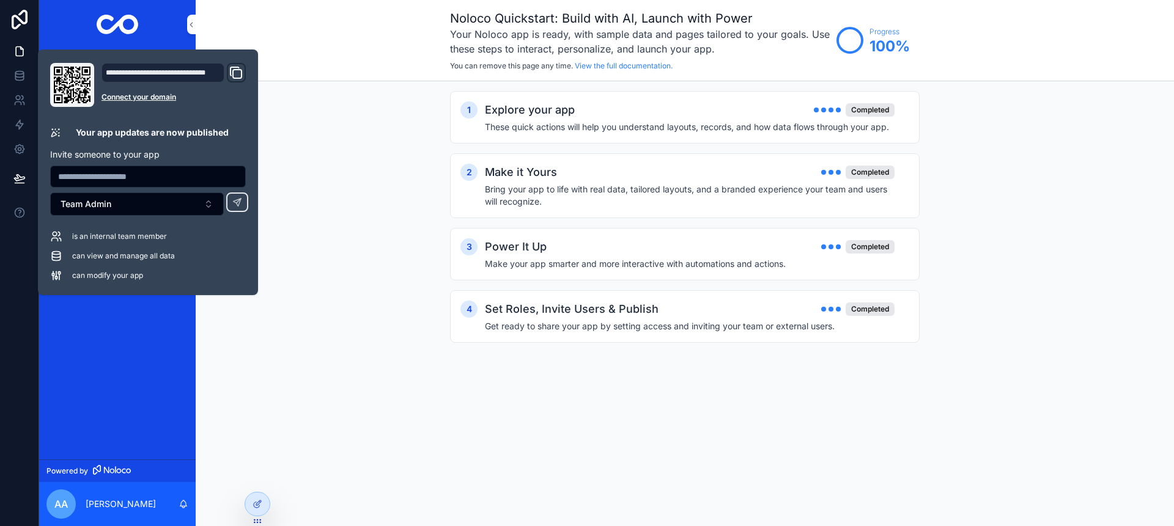
click at [328, 289] on div "1 Explore your app Completed These quick actions will help you understand layou…" at bounding box center [685, 229] width 978 height 296
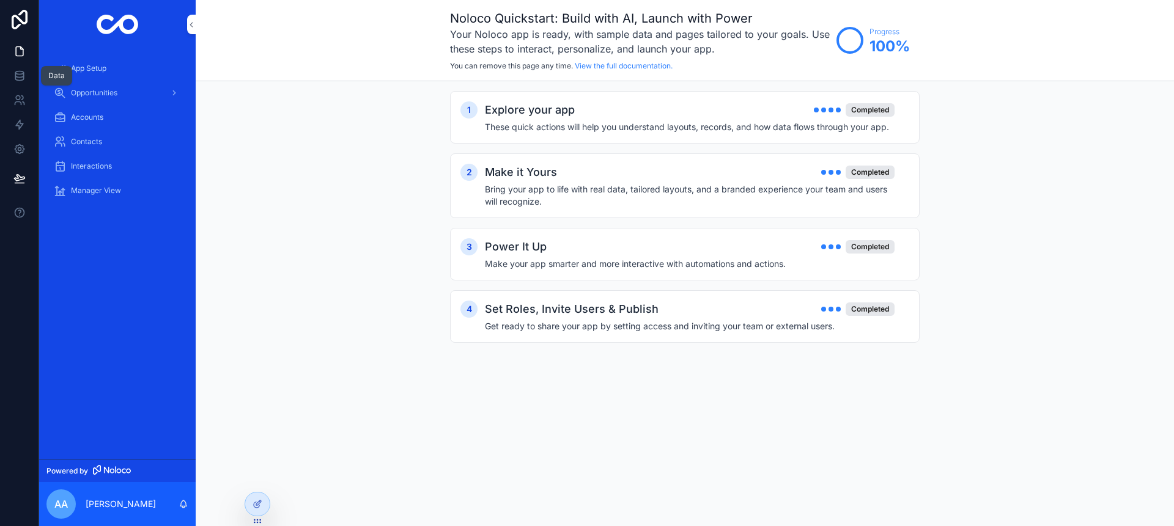
click at [59, 74] on div "Data" at bounding box center [56, 76] width 17 height 10
click at [114, 61] on div "App Setup" at bounding box center [117, 69] width 127 height 20
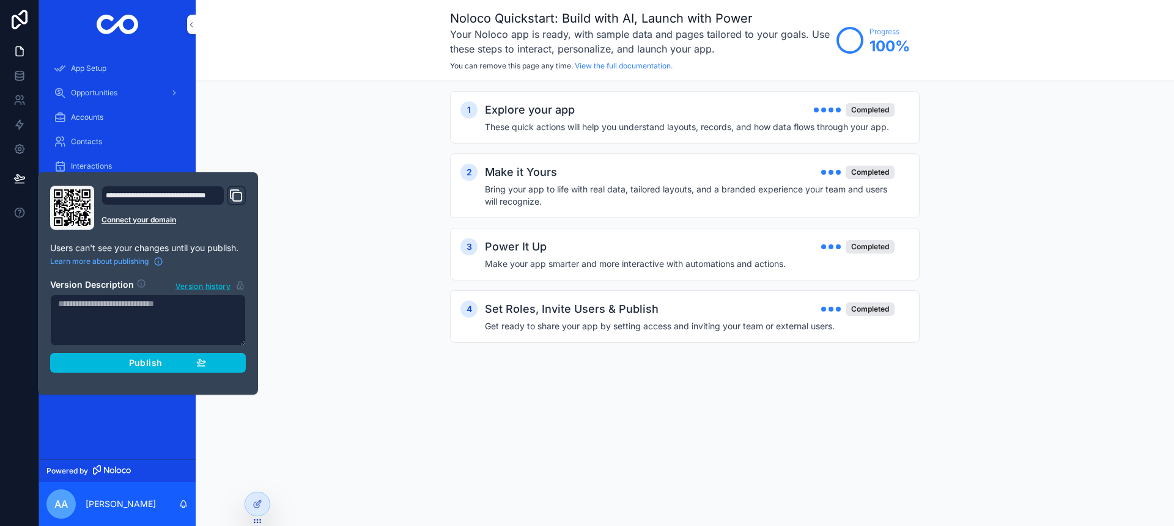
click at [234, 199] on icon "Domain and Custom Link" at bounding box center [236, 195] width 15 height 15
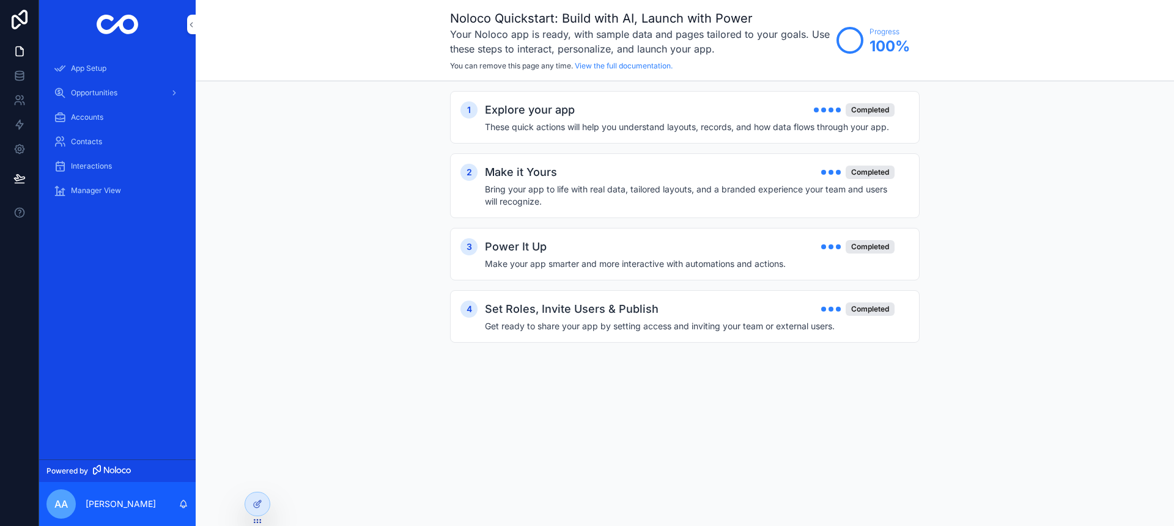
click at [351, 365] on div "1 Explore your app Completed These quick actions will help you understand layou…" at bounding box center [685, 229] width 978 height 296
click at [152, 94] on div "Opportunities" at bounding box center [117, 93] width 127 height 20
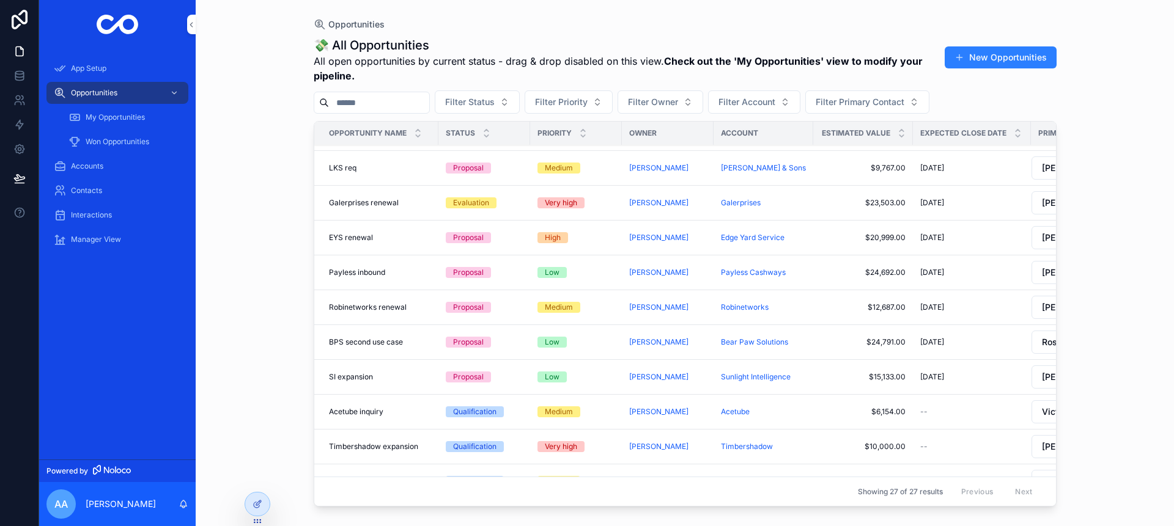
scroll to position [618, 0]
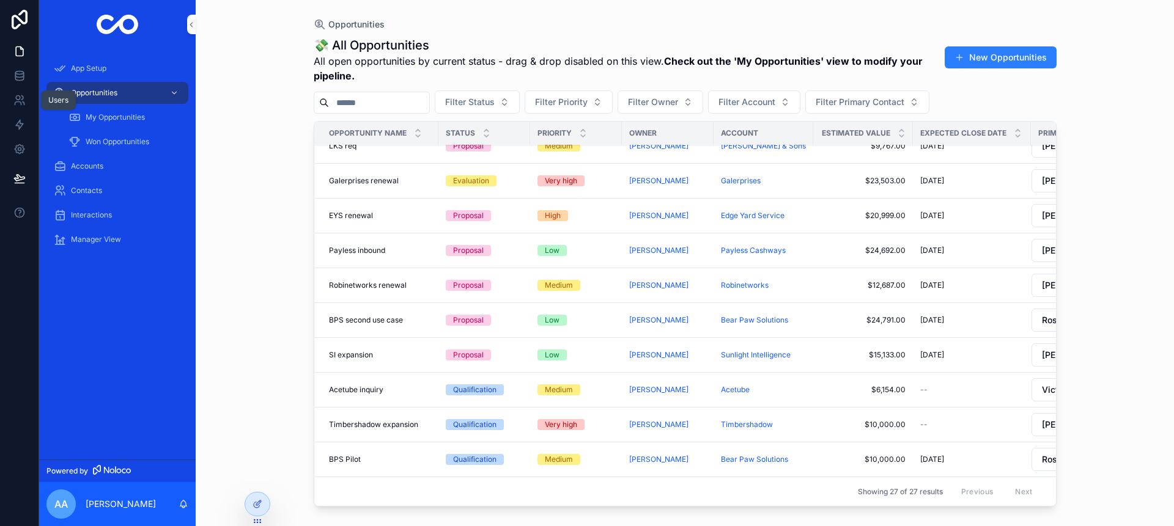
click at [22, 96] on icon at bounding box center [22, 98] width 2 height 4
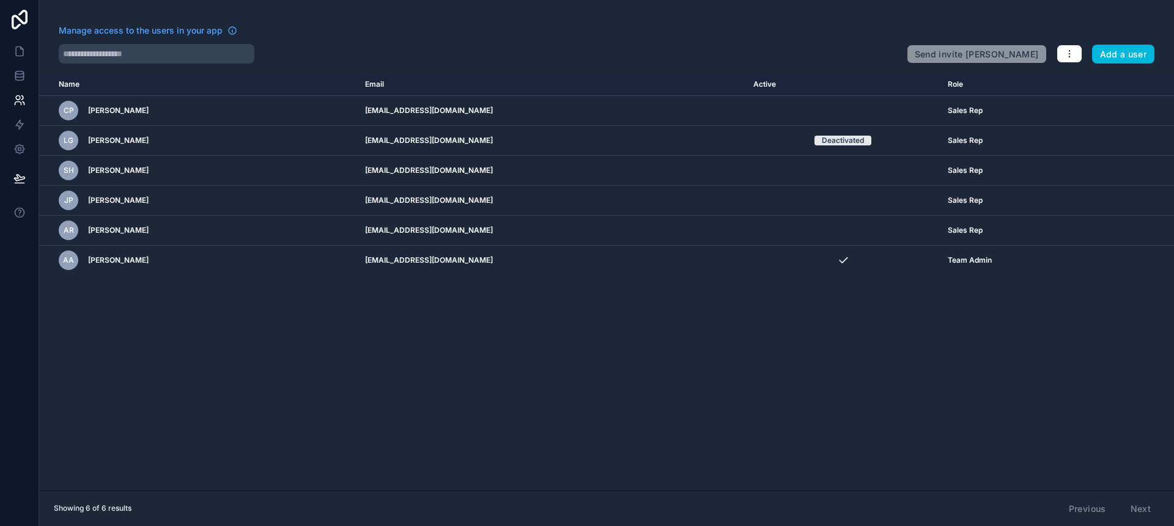
click at [1114, 62] on button "Add a user" at bounding box center [1123, 55] width 63 height 20
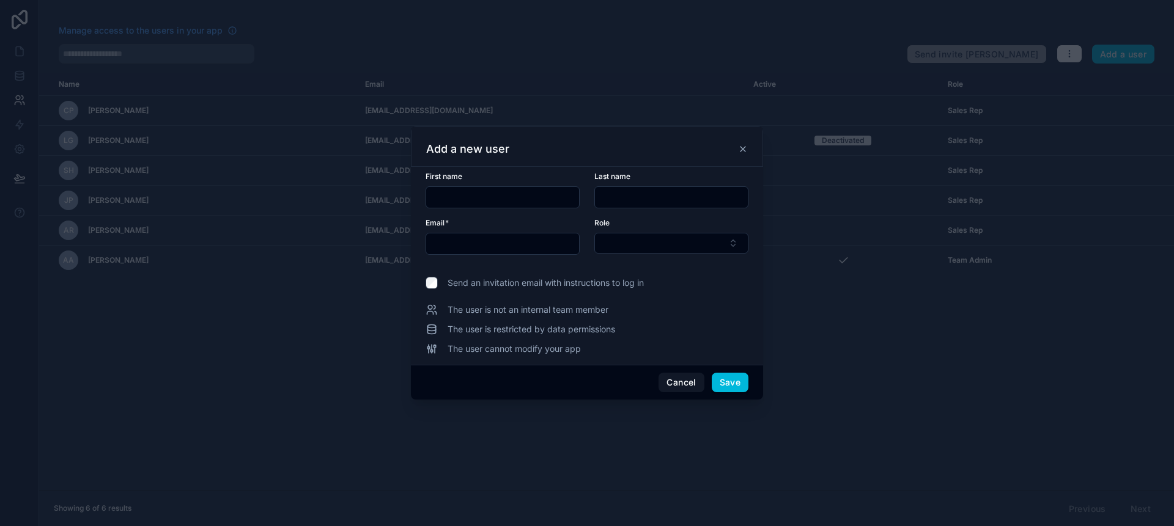
click at [521, 197] on input "text" at bounding box center [502, 197] width 153 height 17
type input "*"
type input "*******"
click at [696, 203] on input "text" at bounding box center [671, 197] width 153 height 17
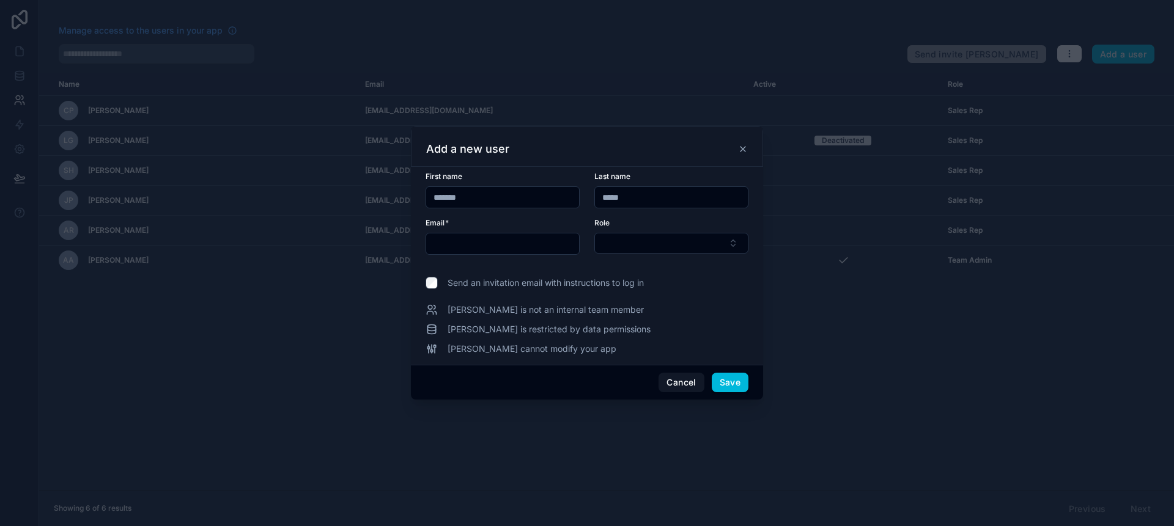
type input "*****"
click at [534, 240] on input "text" at bounding box center [502, 243] width 153 height 17
type input "*"
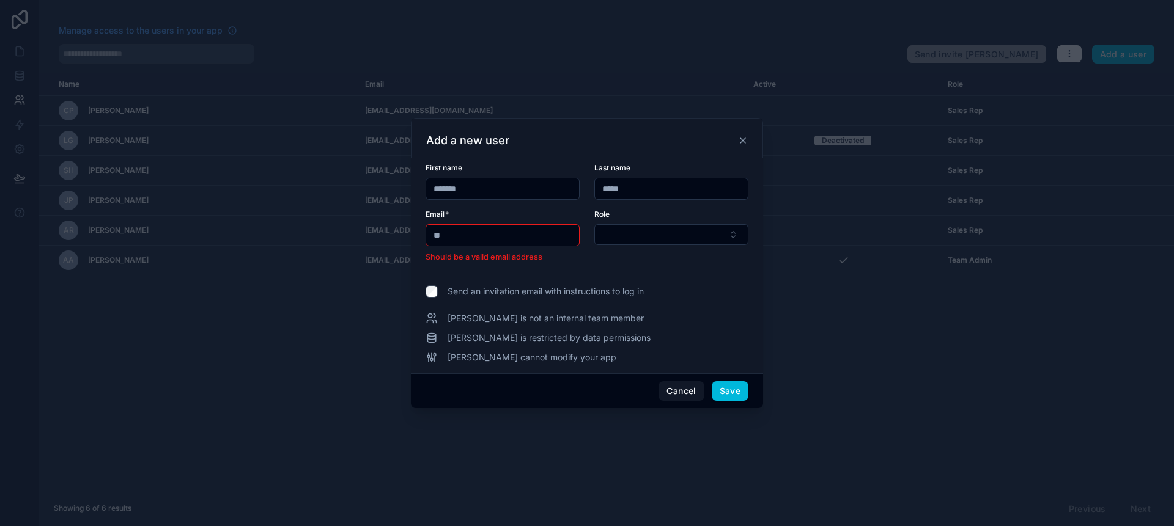
type input "*"
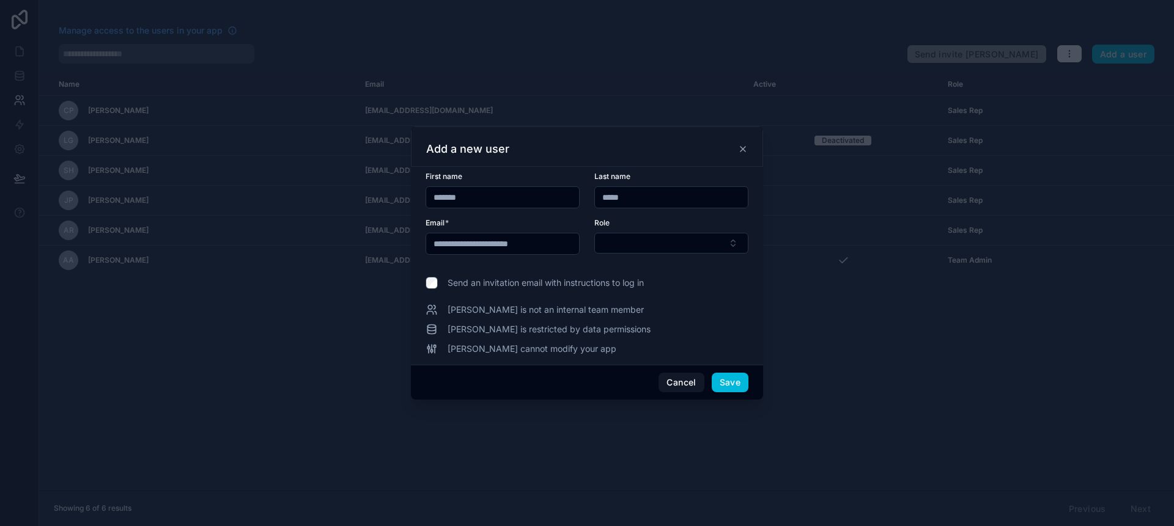
type input "**********"
click at [632, 241] on button "Select Button" at bounding box center [671, 243] width 154 height 21
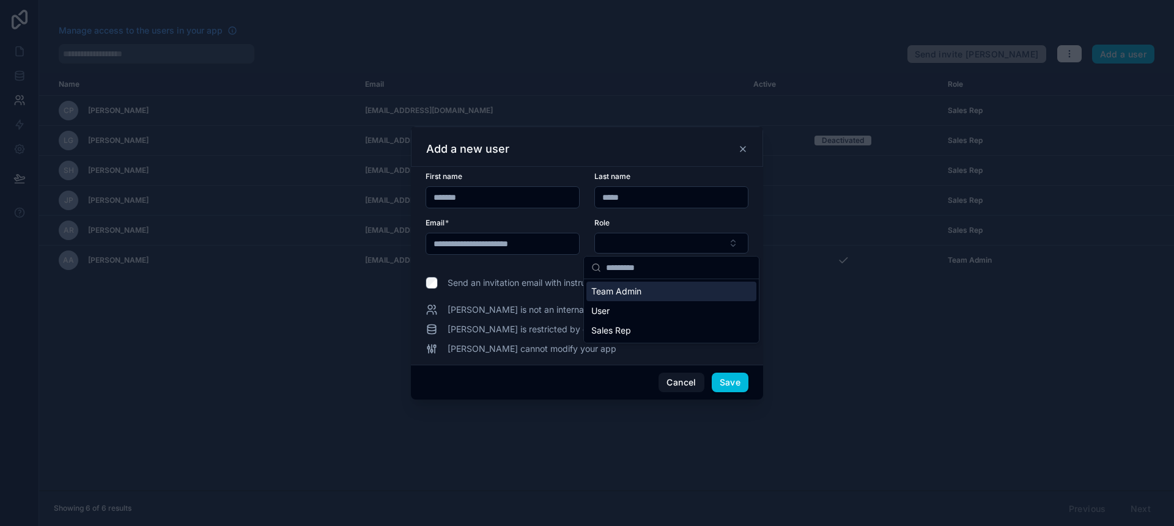
click at [663, 293] on div "Team Admin" at bounding box center [671, 292] width 170 height 20
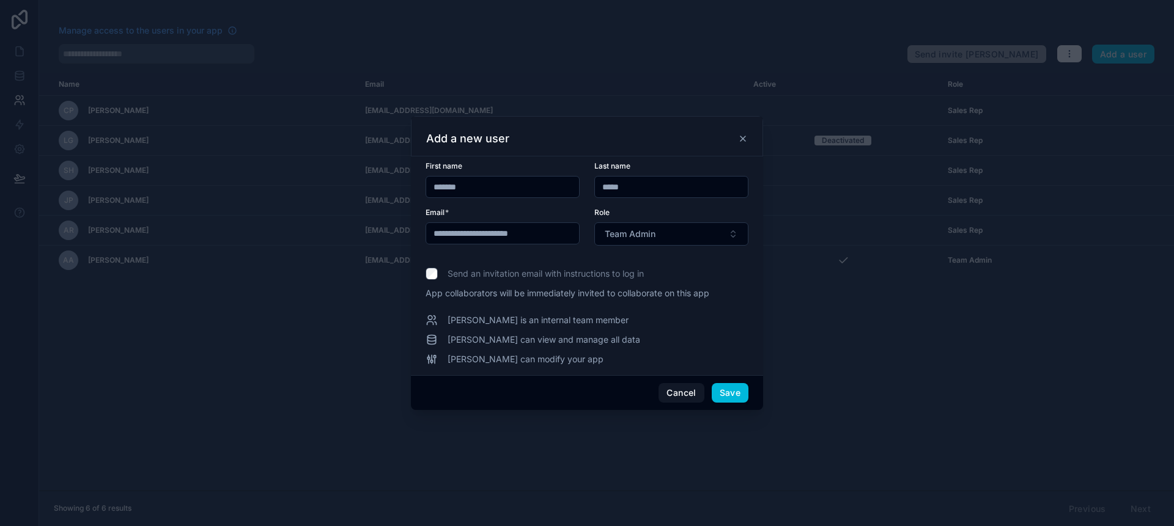
click at [728, 394] on button "Save" at bounding box center [730, 393] width 37 height 20
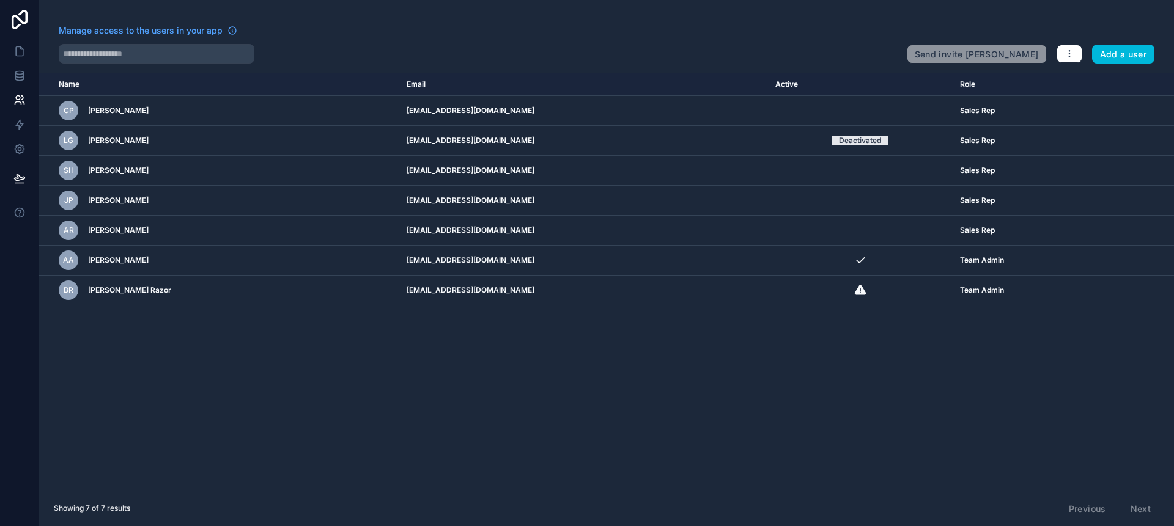
click at [212, 288] on div "BR Bennett Razor" at bounding box center [225, 291] width 333 height 20
